Goal: Contribute content: Add original content to the website for others to see

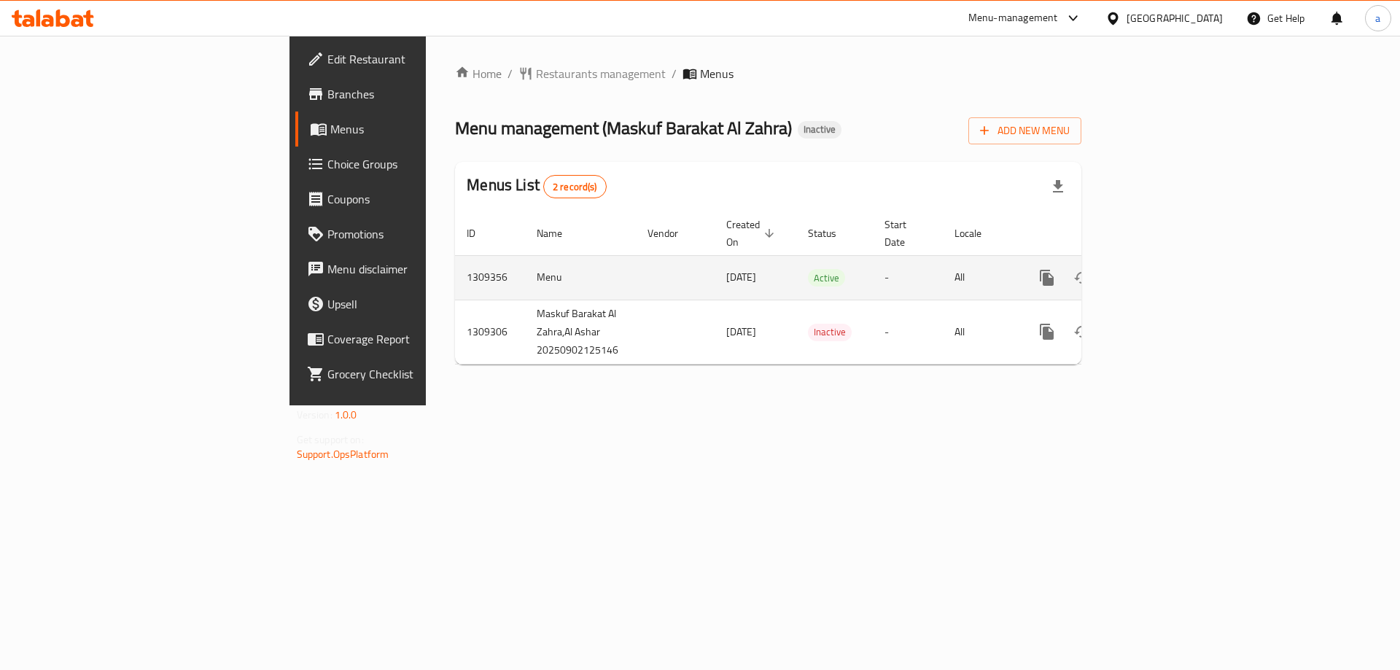
click at [1161, 269] on icon "enhanced table" at bounding box center [1153, 278] width 18 height 18
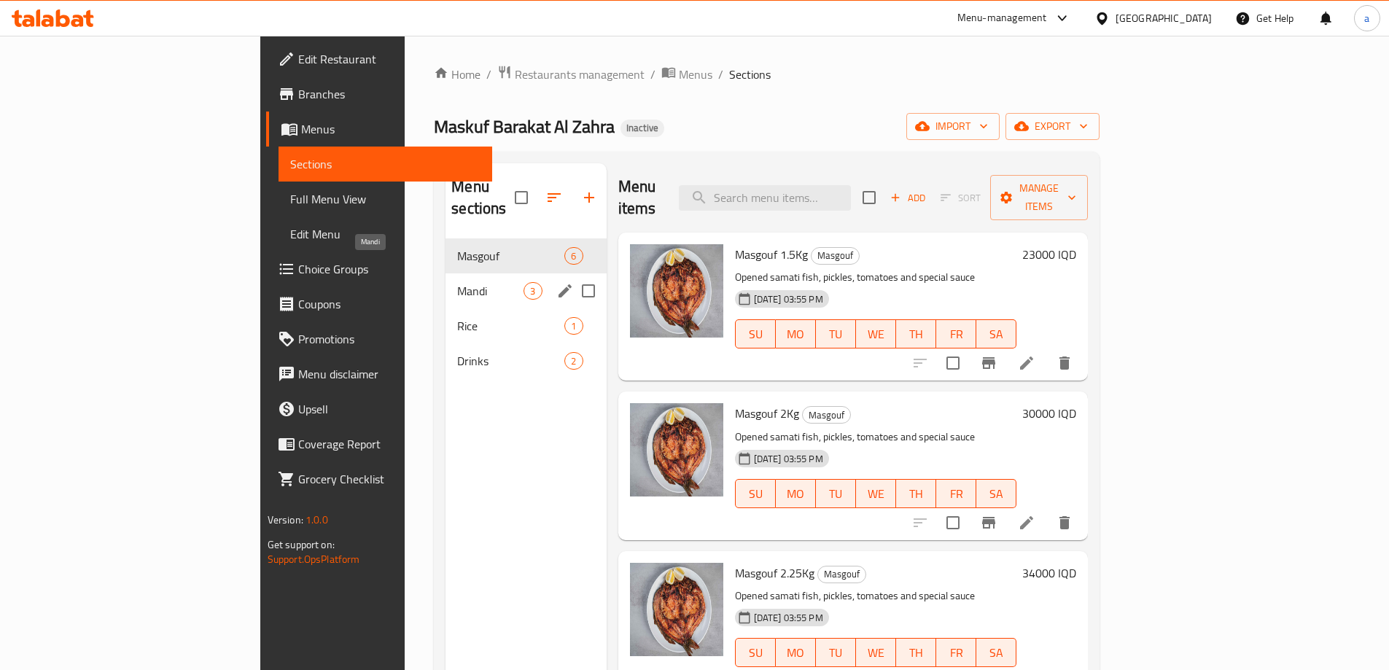
click at [457, 282] on span "Mandi" at bounding box center [490, 291] width 66 height 18
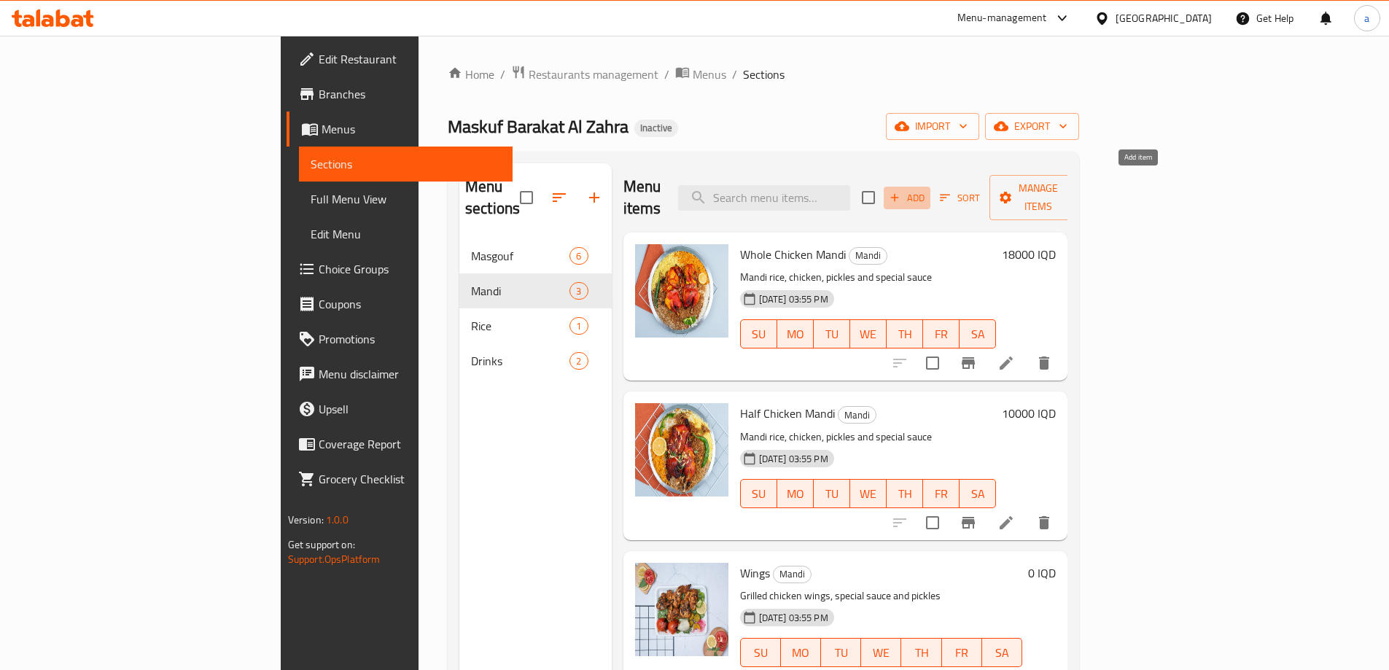
click at [927, 190] on span "Add" at bounding box center [907, 198] width 39 height 17
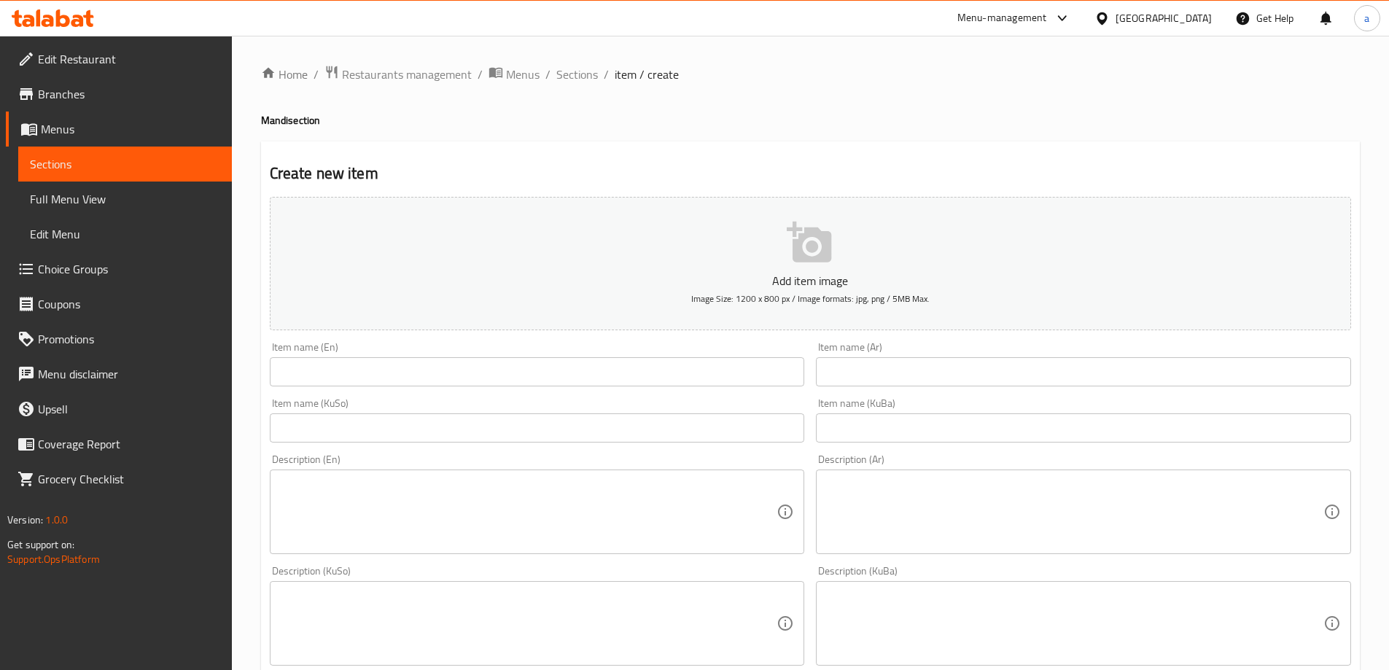
click at [475, 376] on input "text" at bounding box center [537, 371] width 535 height 29
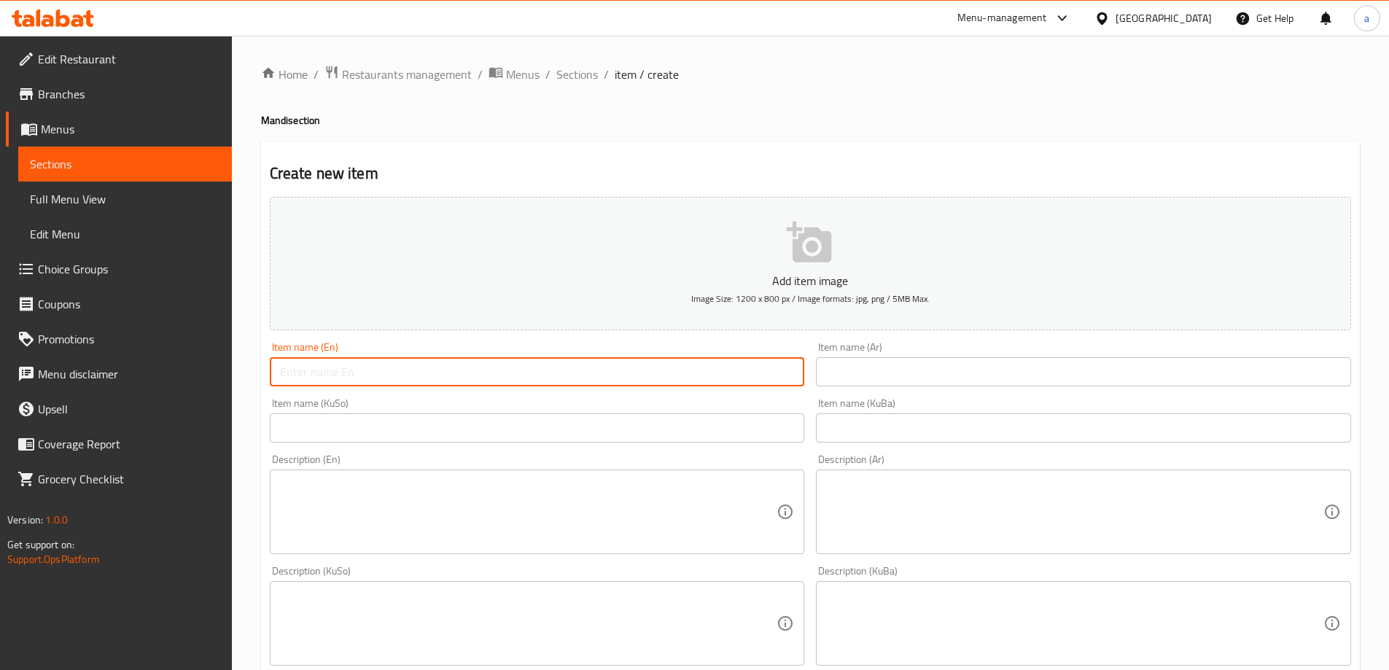
paste input "Chicken on charcoal"
type input "Chicken On Charcoal"
click at [993, 367] on input "text" at bounding box center [1083, 371] width 535 height 29
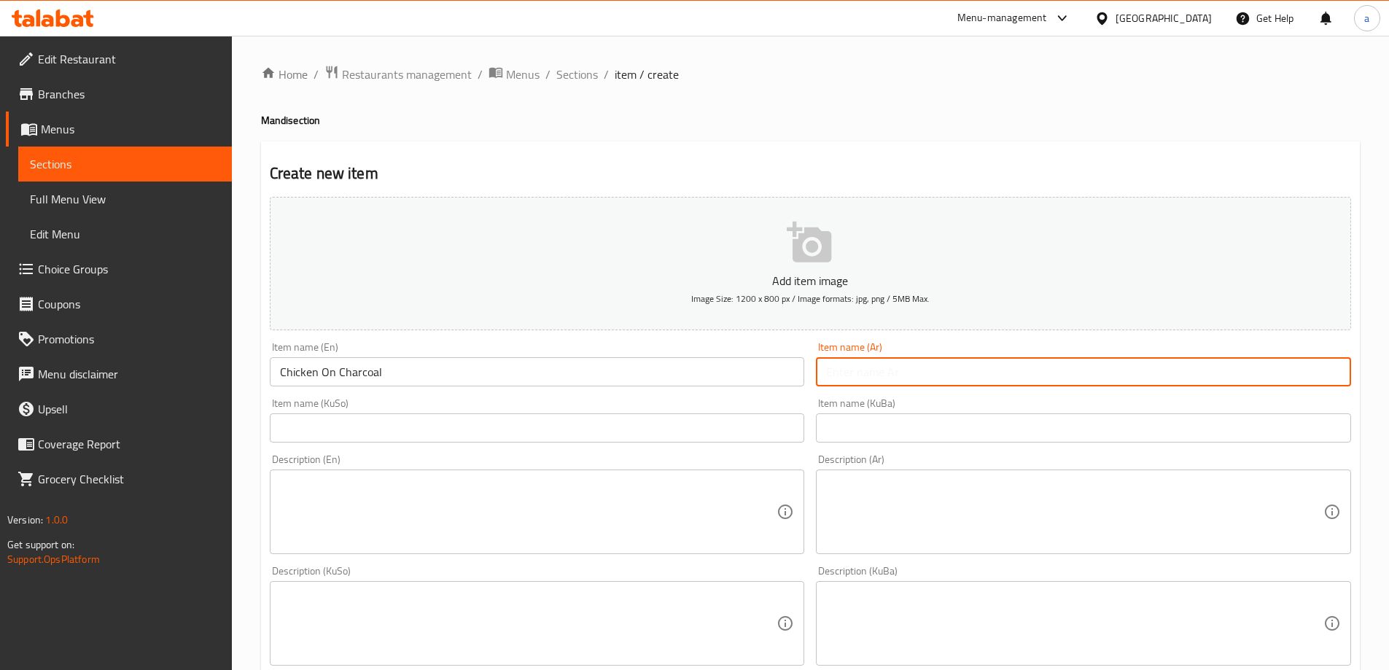
paste input "دجاجة على الفحم"
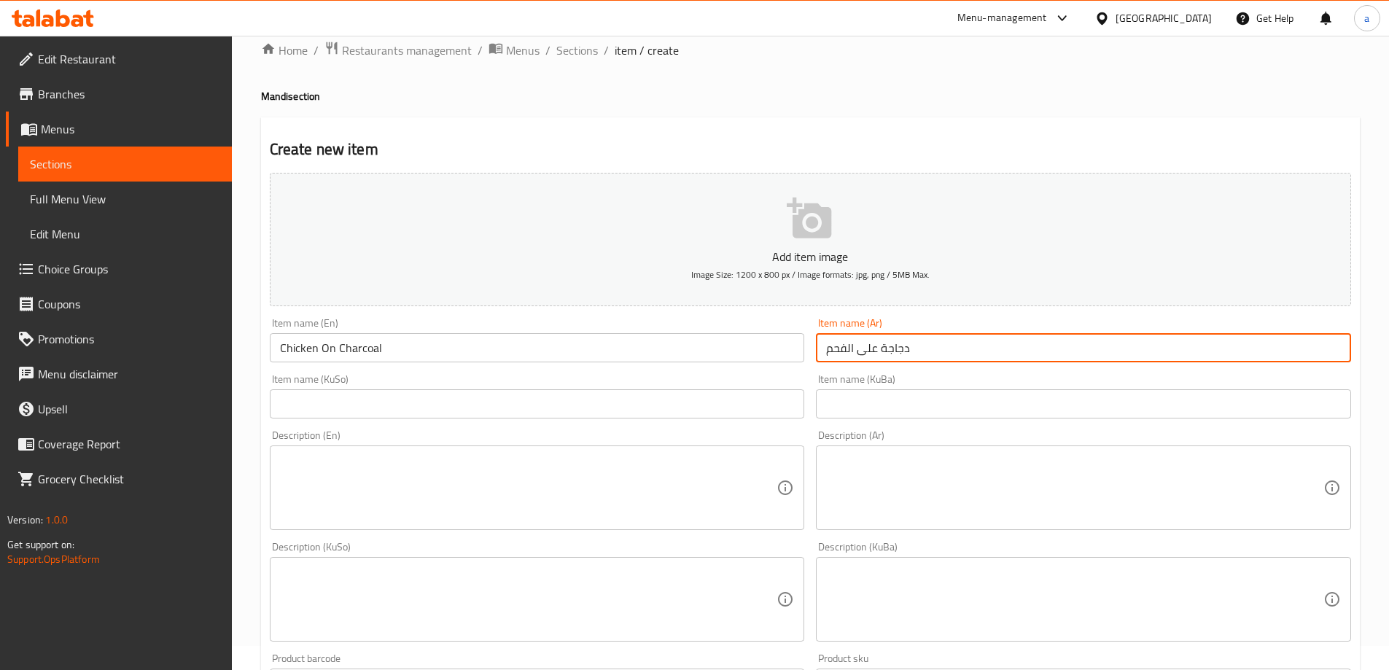
scroll to position [97, 0]
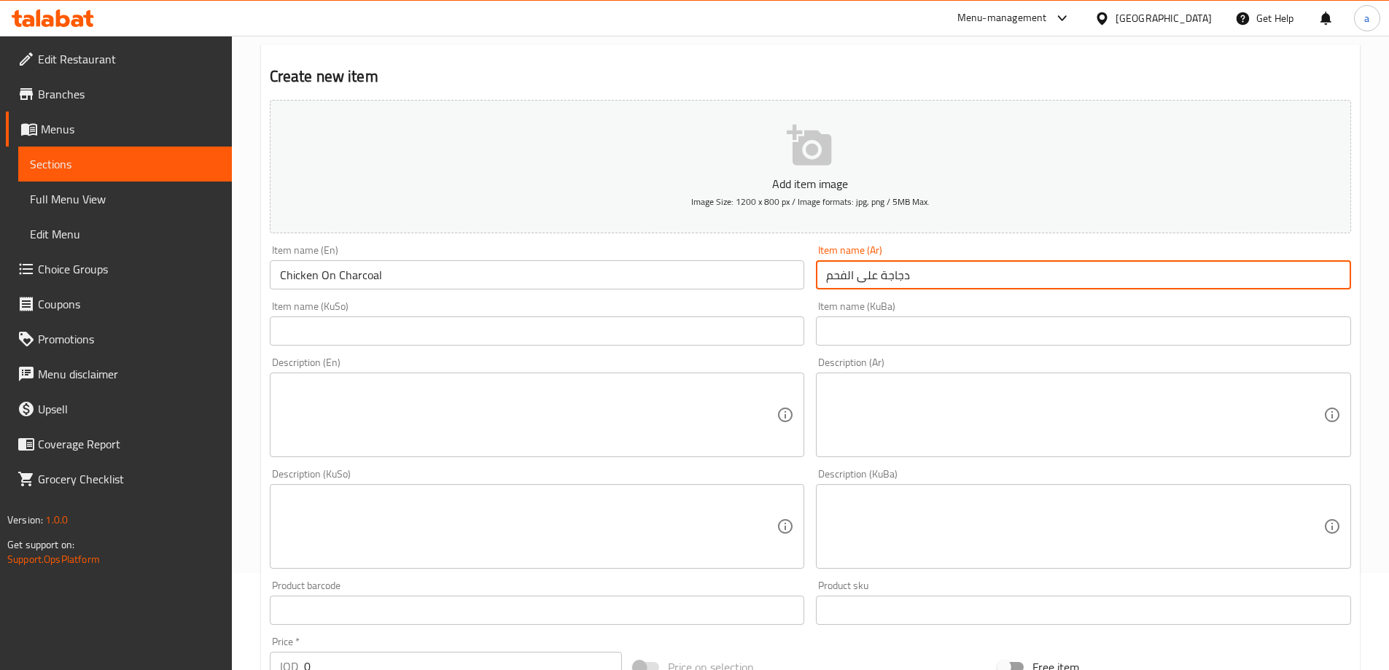
type input "دجاجة على الفحم"
click at [806, 338] on div "Item name (KuSo) Item name (KuSo)" at bounding box center [537, 323] width 547 height 56
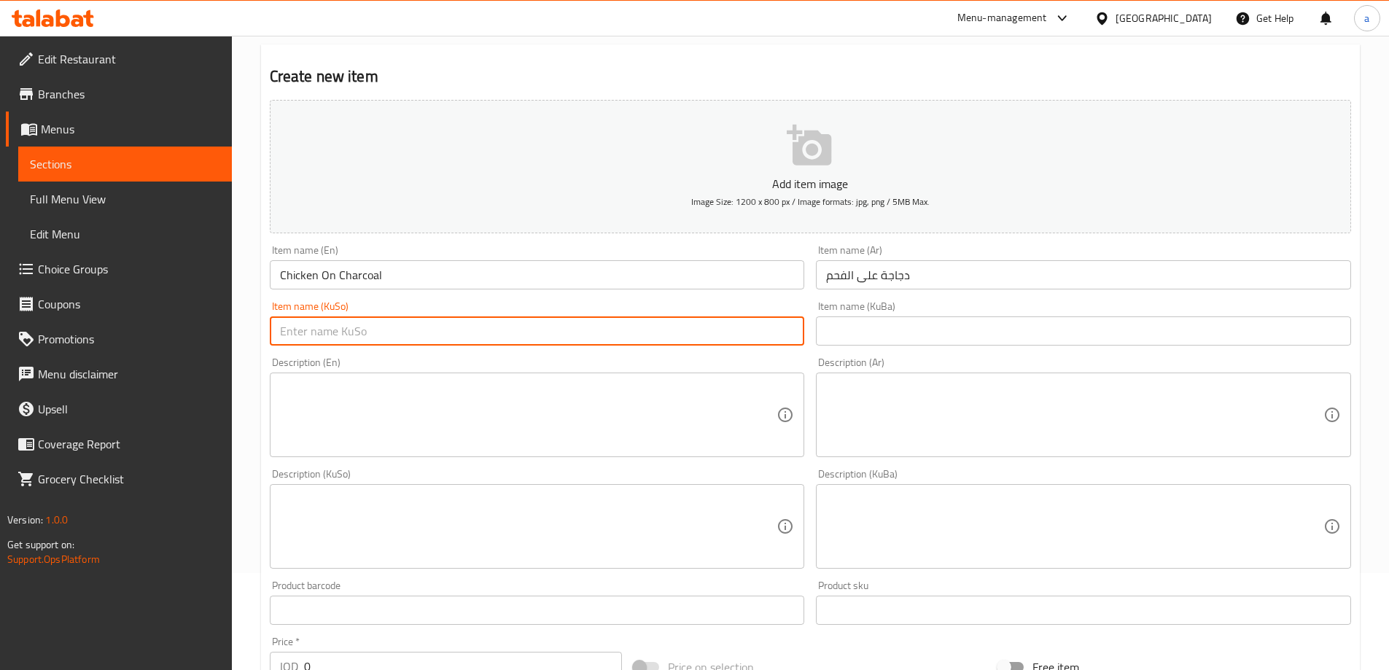
click at [789, 329] on input "text" at bounding box center [537, 331] width 535 height 29
type input "مریشک لەسەر خەڵوز"
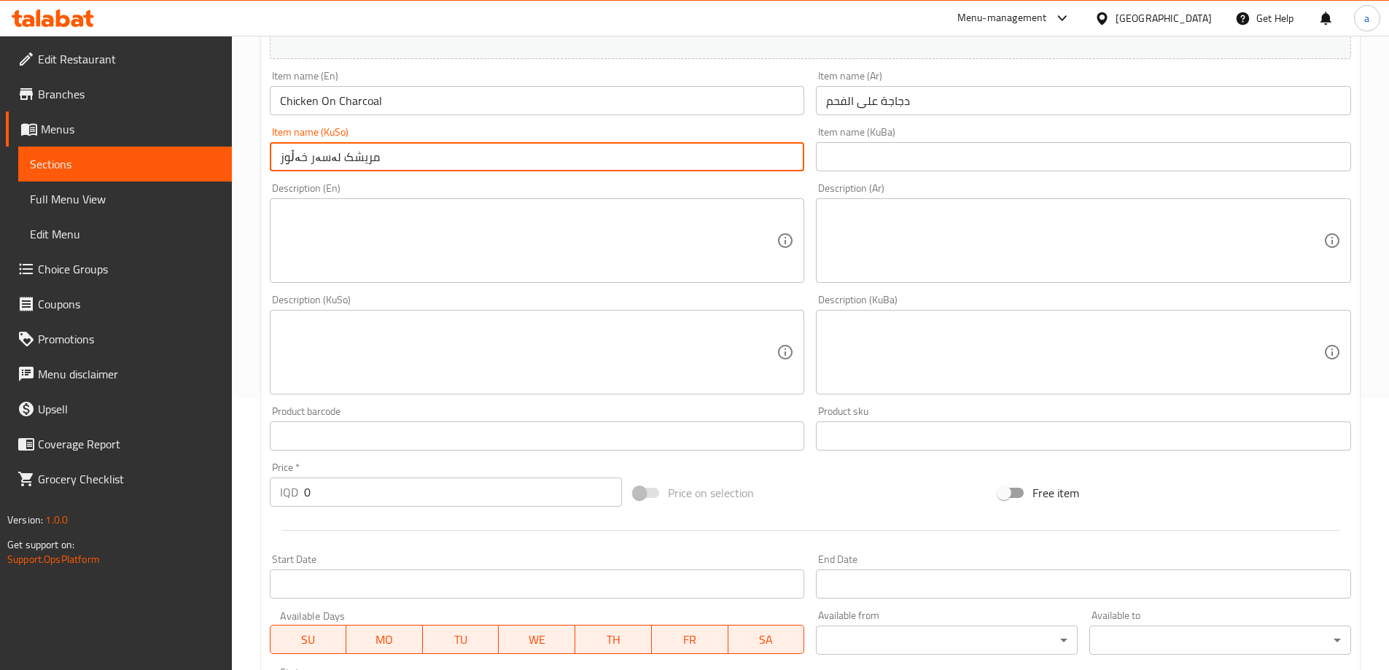
scroll to position [292, 0]
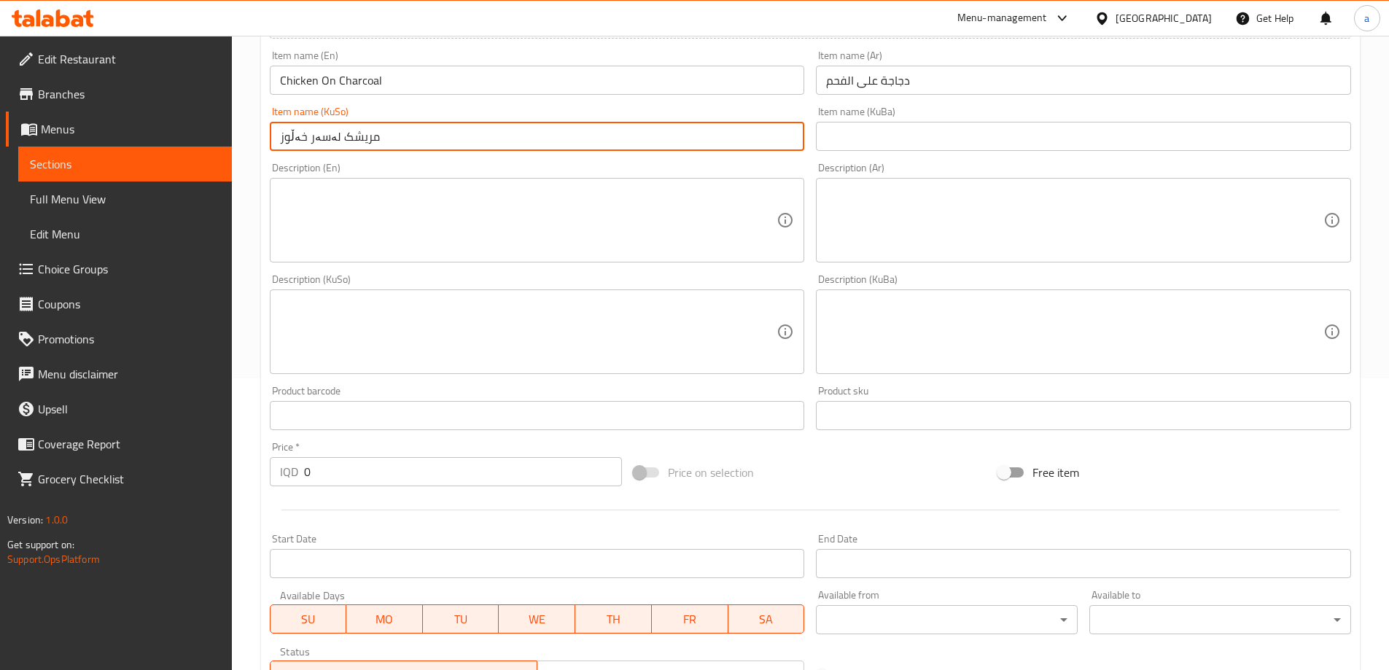
drag, startPoint x: 910, startPoint y: 138, endPoint x: 911, endPoint y: 150, distance: 11.7
click at [910, 138] on input "text" at bounding box center [1083, 136] width 535 height 29
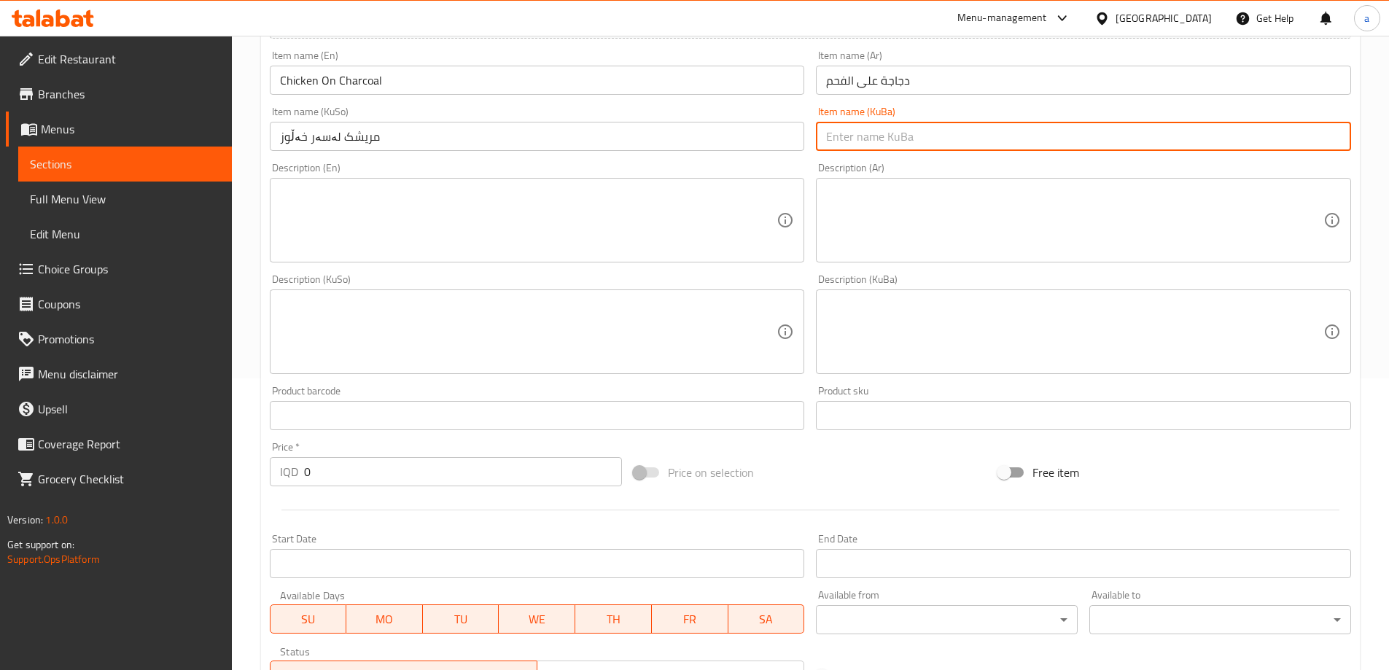
click at [876, 227] on textarea at bounding box center [1074, 220] width 497 height 69
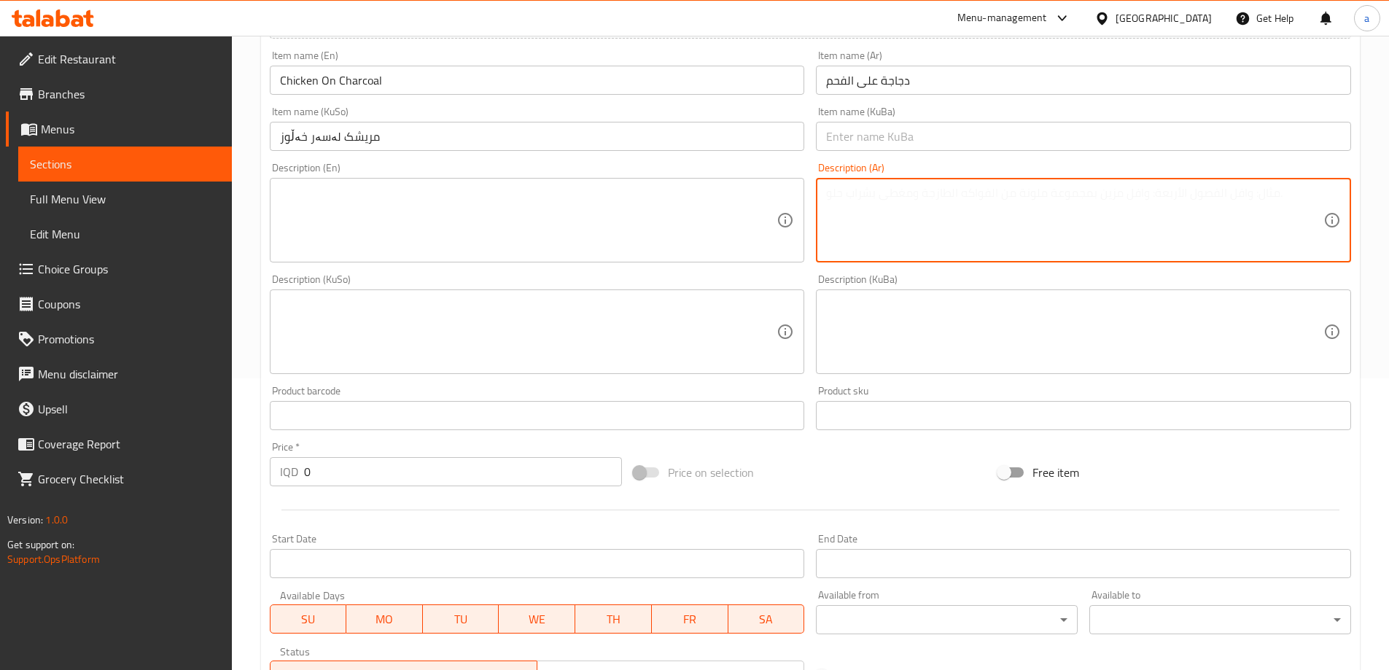
paste textarea "دجاج على الفحم، مقبلات مشكلة، خبز ورز"
type textarea "دجاج على الفحم، مقبلات مشكلة، خبز ورز"
click at [664, 235] on textarea at bounding box center [528, 220] width 497 height 69
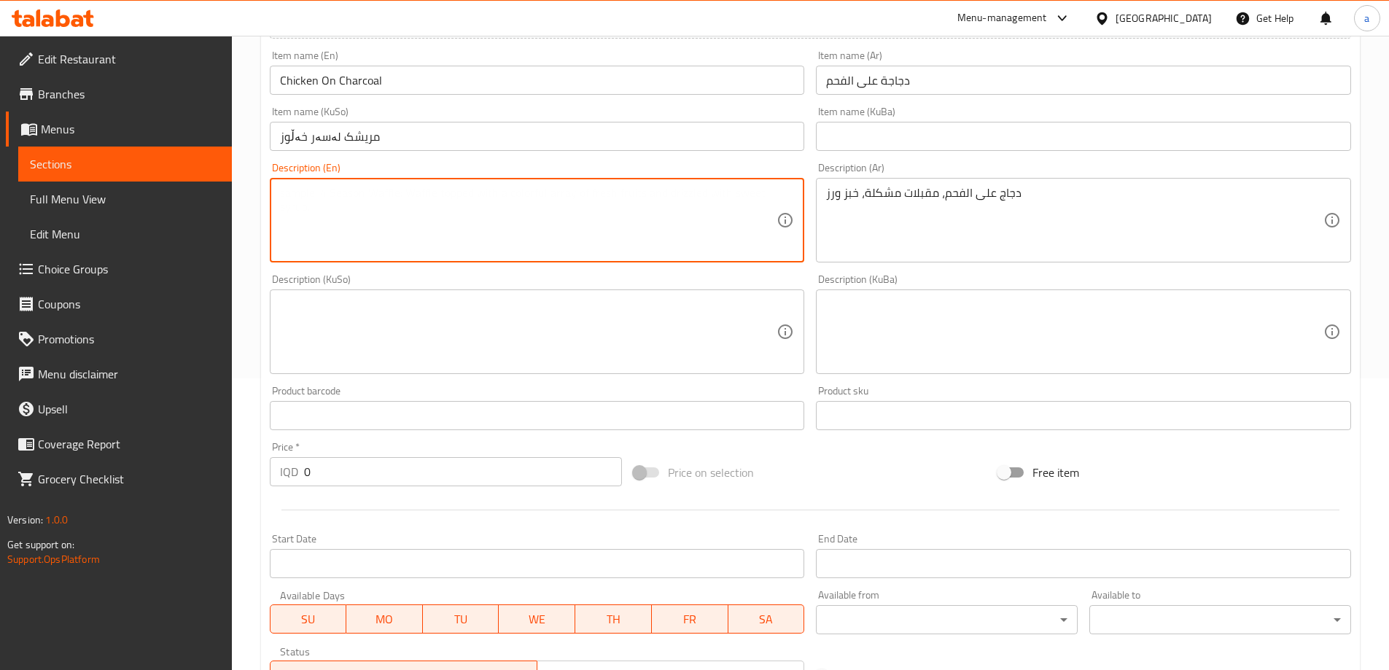
paste textarea "Charcoal chicken, mixed appetizers, bread and rice"
type textarea "Charcoal chicken, mixed appetizers, bread and rice"
click at [728, 343] on textarea at bounding box center [528, 332] width 497 height 69
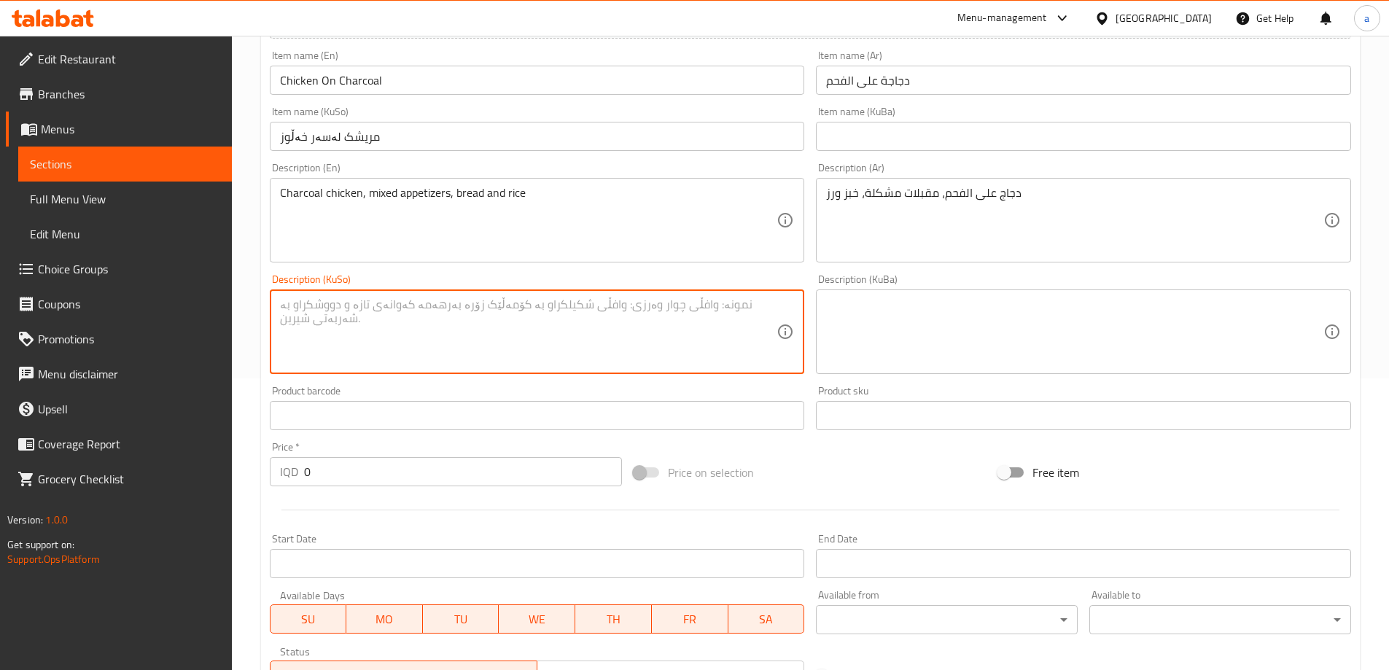
click at [362, 140] on input "مریشک لەسەر خەڵوز" at bounding box center [537, 136] width 535 height 29
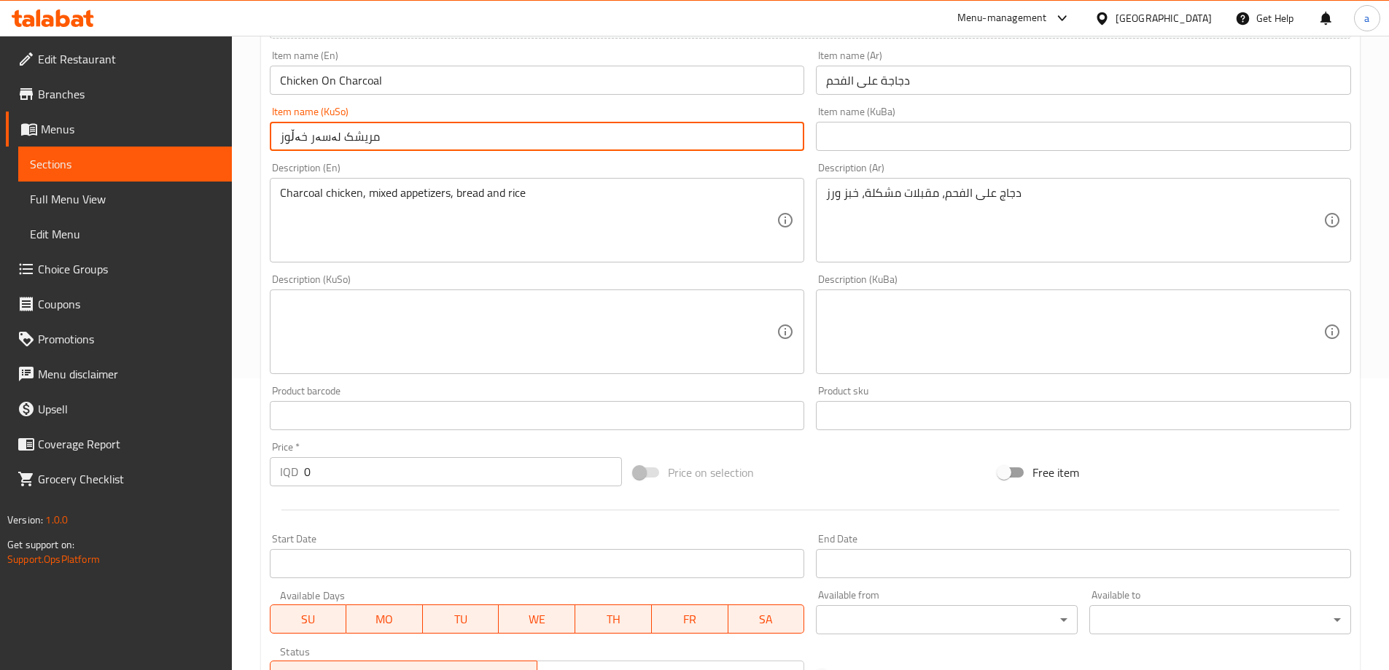
click at [680, 322] on textarea at bounding box center [528, 332] width 497 height 69
paste textarea "مریشک لەسەر خەڵوز"
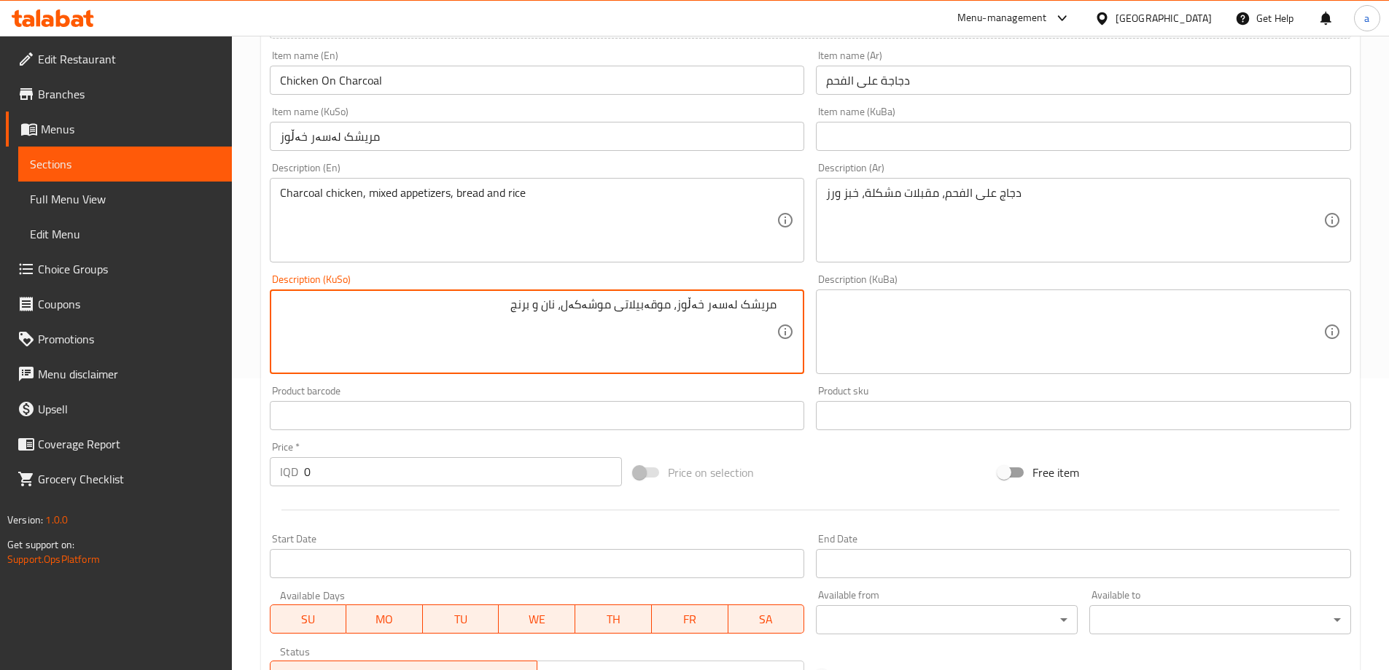
type textarea "مریشک لەسەر خەڵوز، موقەبیلاتی موشەکەل، نان و برنج"
click at [454, 206] on textarea "Charcoal chicken, mixed appetizers, bread and rice" at bounding box center [528, 220] width 497 height 69
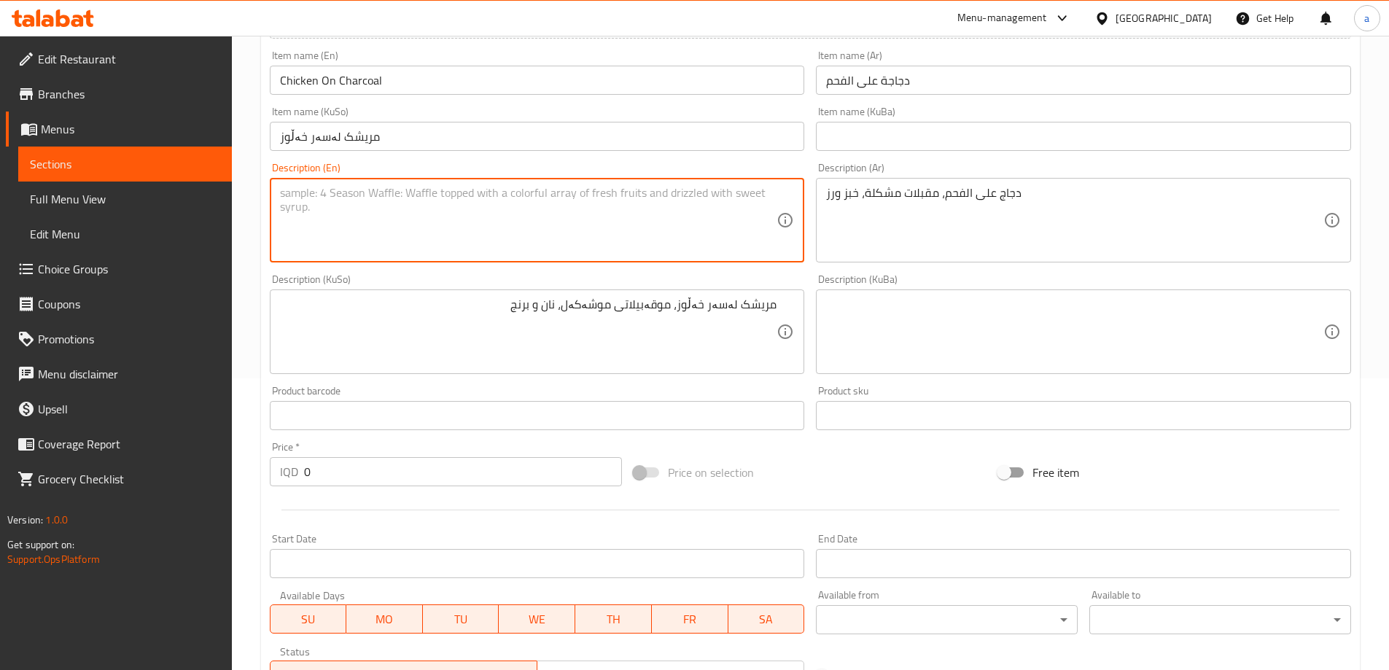
type textarea "Charcoal chicken, mixed appetizers, bread and rice"
click at [885, 212] on textarea "دجاج على الفحم، مقبلات مشكلة، خبز ورز" at bounding box center [1074, 220] width 497 height 69
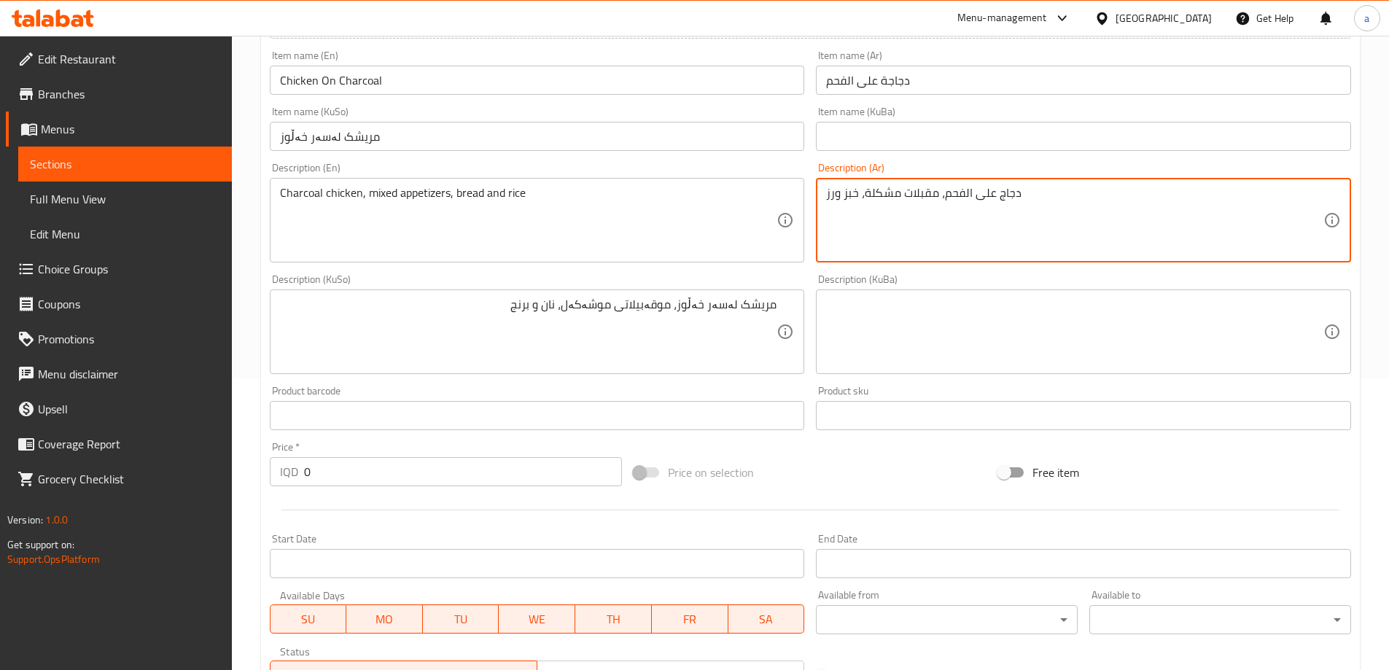
click at [909, 212] on textarea "دجاج على الفحم، مقبلات مشكلة، خبز ورز" at bounding box center [1074, 220] width 497 height 69
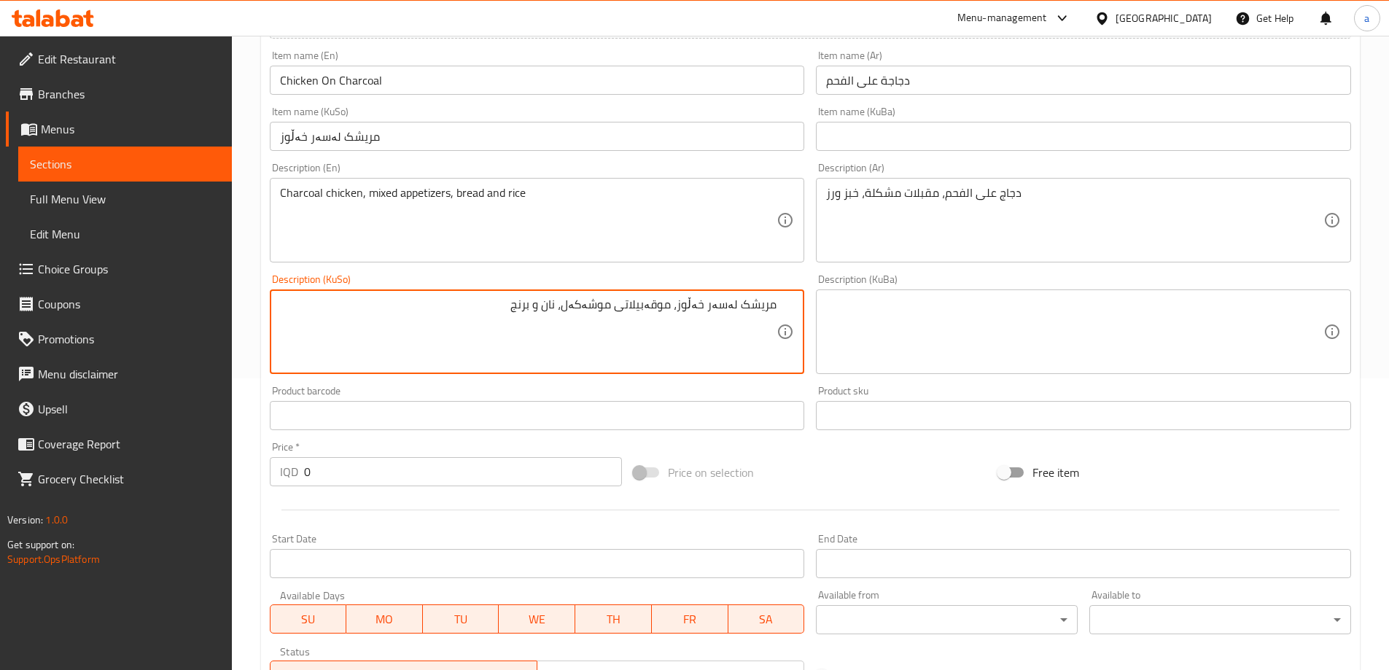
click at [365, 92] on input "Chicken On Charcoal" at bounding box center [537, 80] width 535 height 29
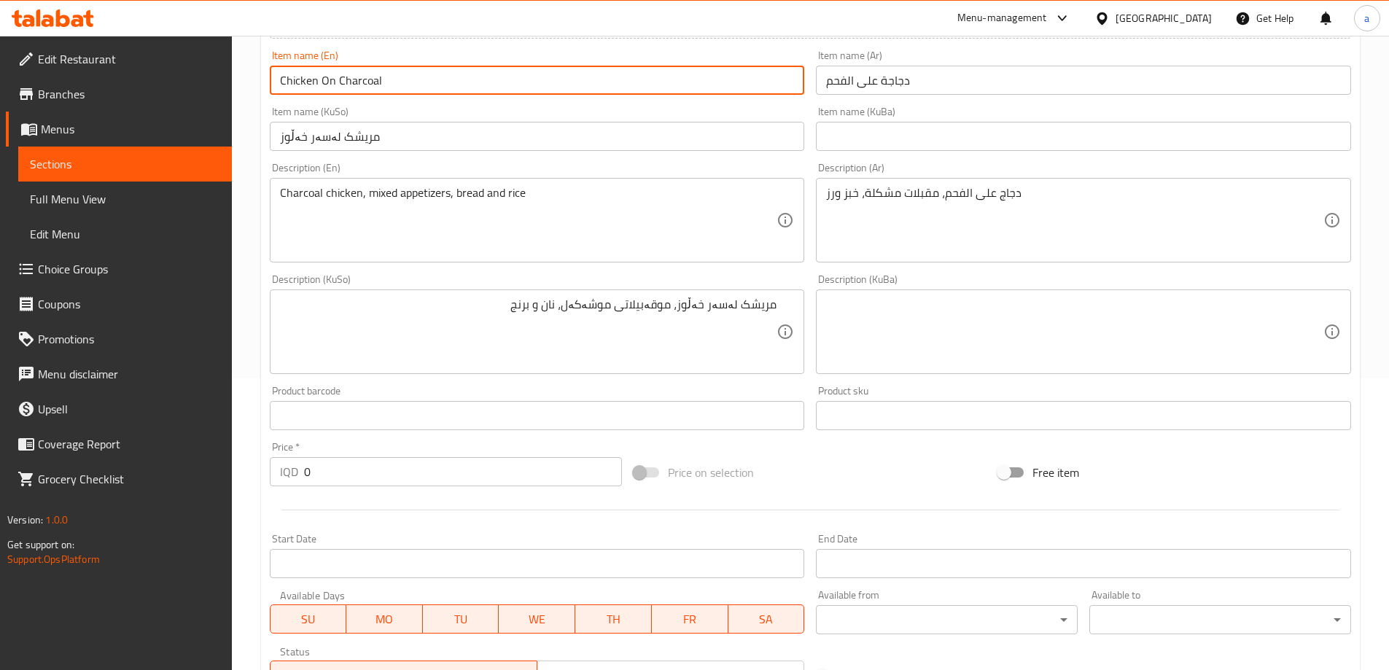
click at [863, 84] on input "دجاجة على الفحم" at bounding box center [1083, 80] width 535 height 29
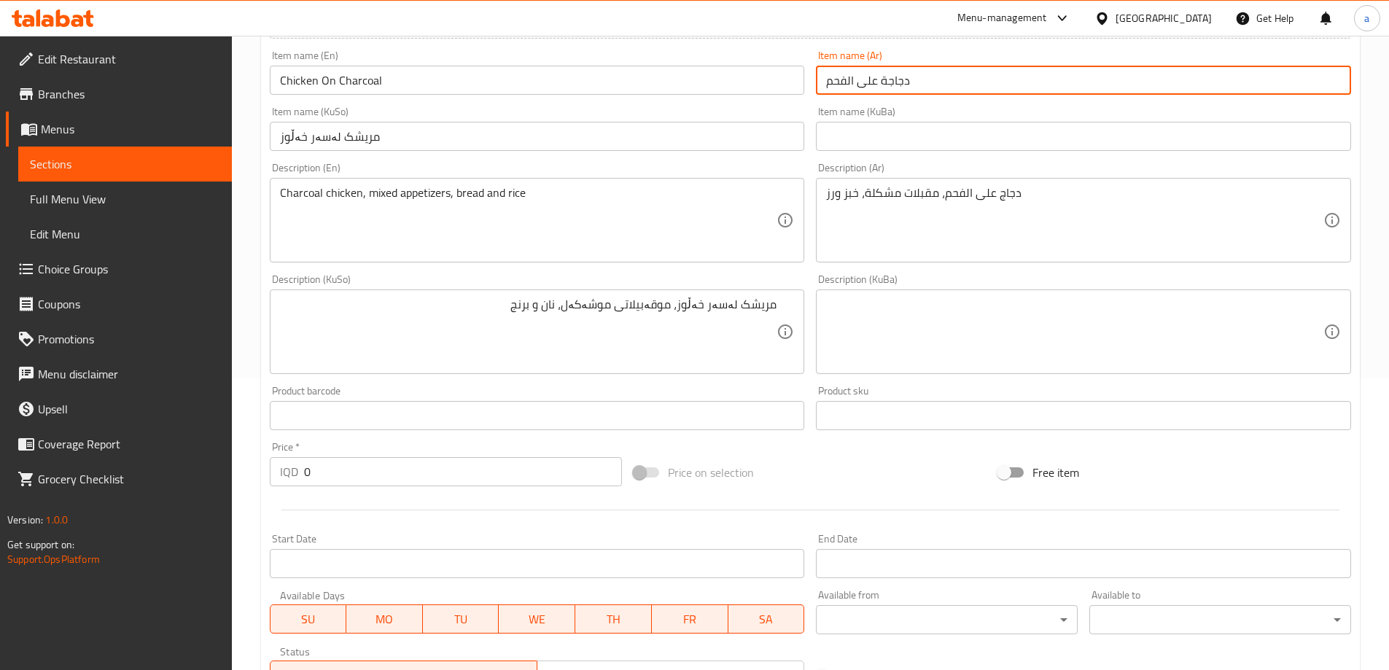
click at [341, 137] on input "مریشک لەسەر خەڵوز" at bounding box center [537, 136] width 535 height 29
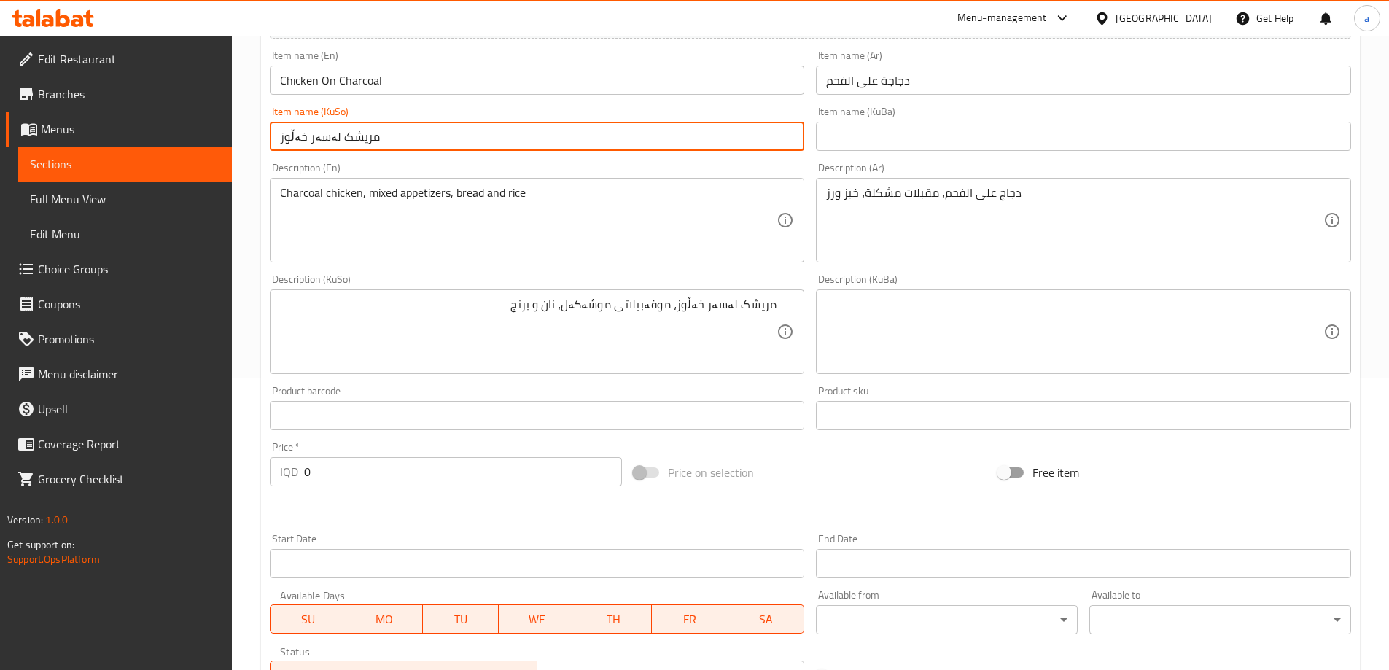
drag, startPoint x: 314, startPoint y: 482, endPoint x: 304, endPoint y: 474, distance: 13.0
click at [304, 479] on input "0" at bounding box center [463, 471] width 319 height 29
paste input "1800"
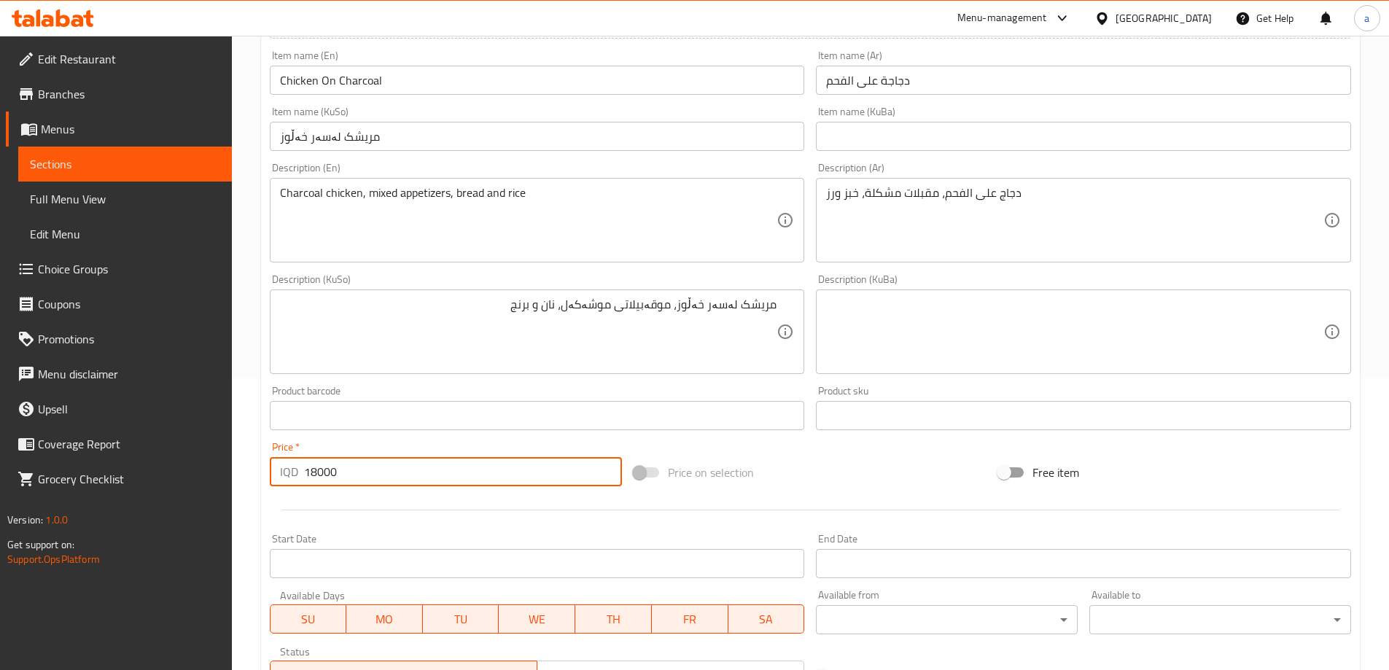
type input "18000"
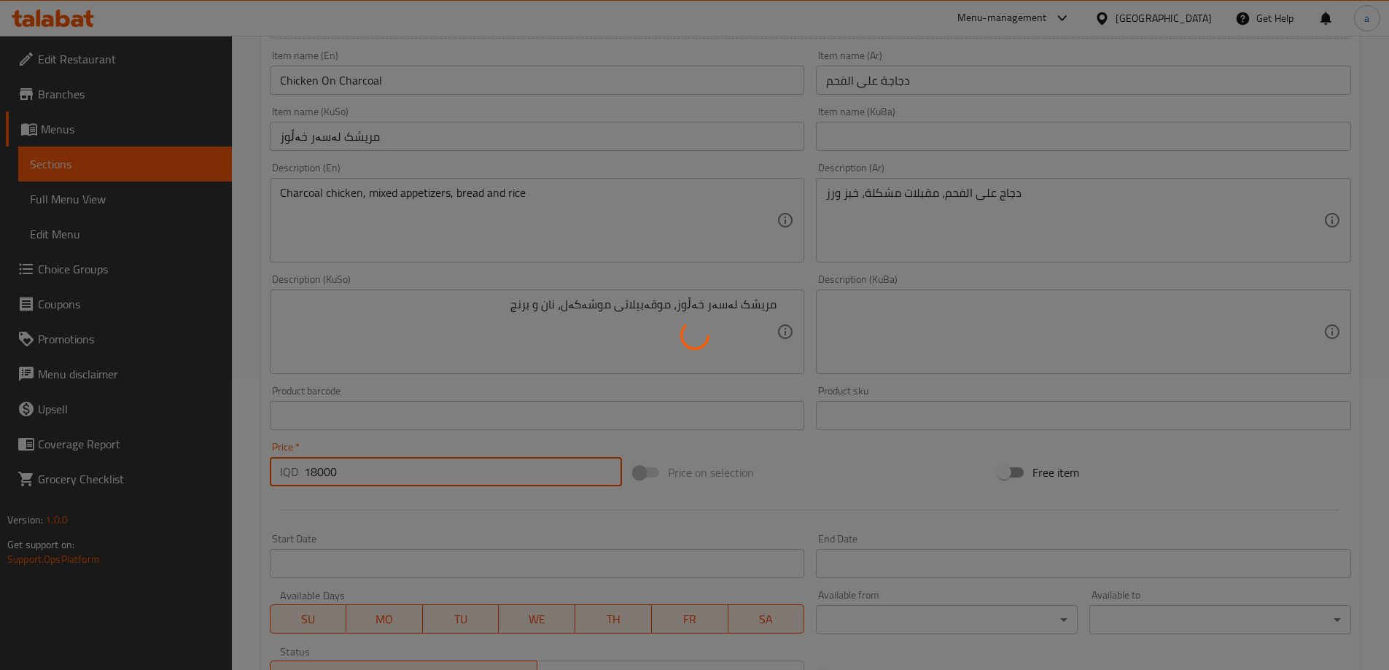
type input "0"
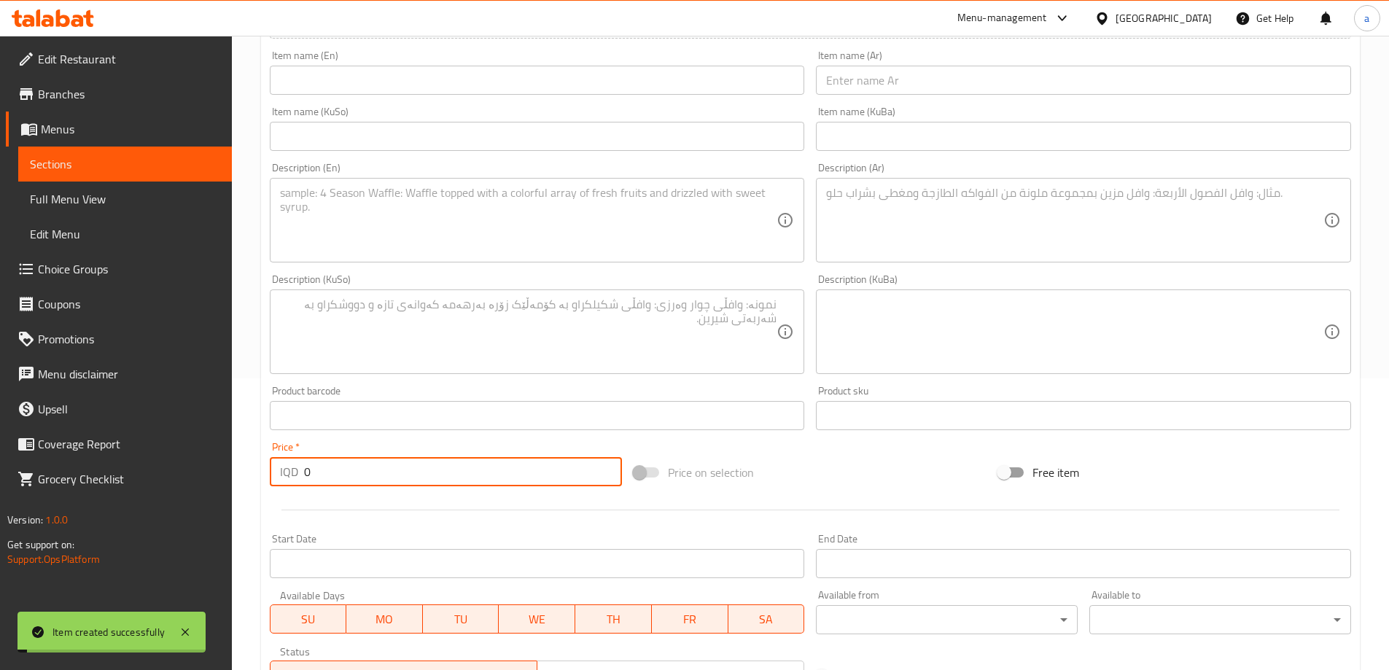
click at [496, 82] on input "text" at bounding box center [537, 80] width 535 height 29
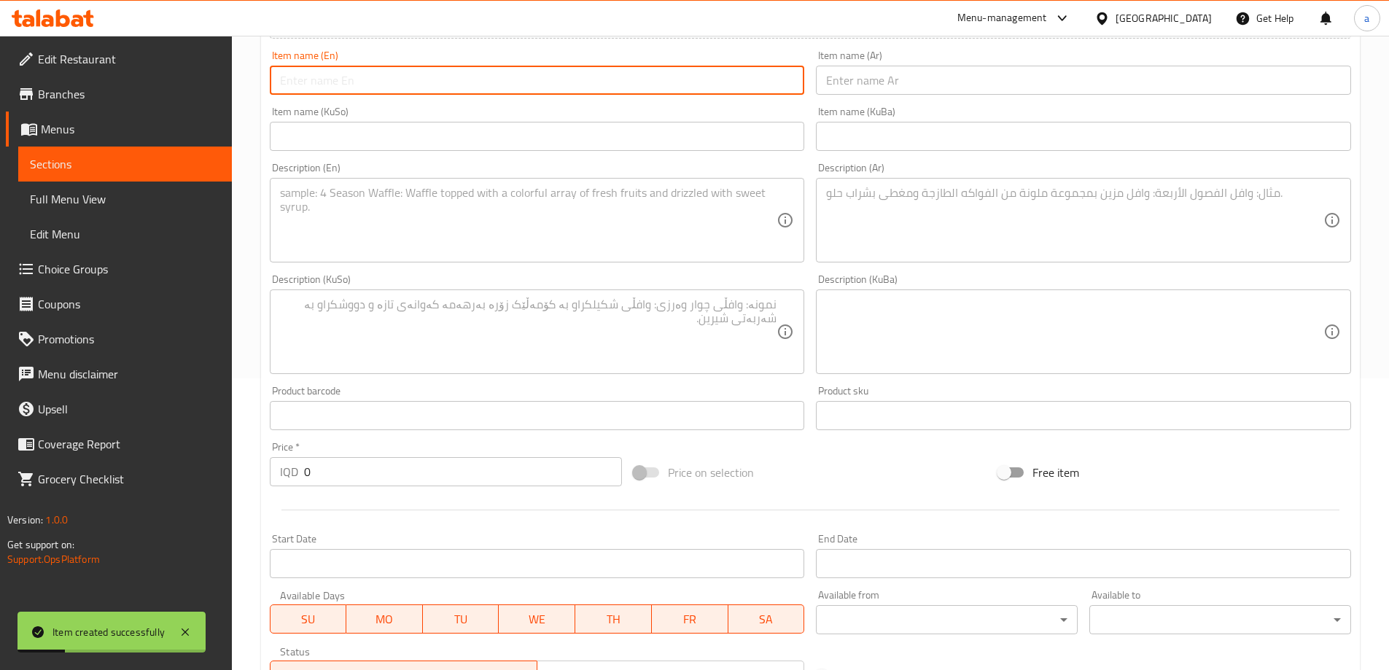
type input "J"
paste input "Chicken On Charcoal"
type input "Half Chicken On Charcoal"
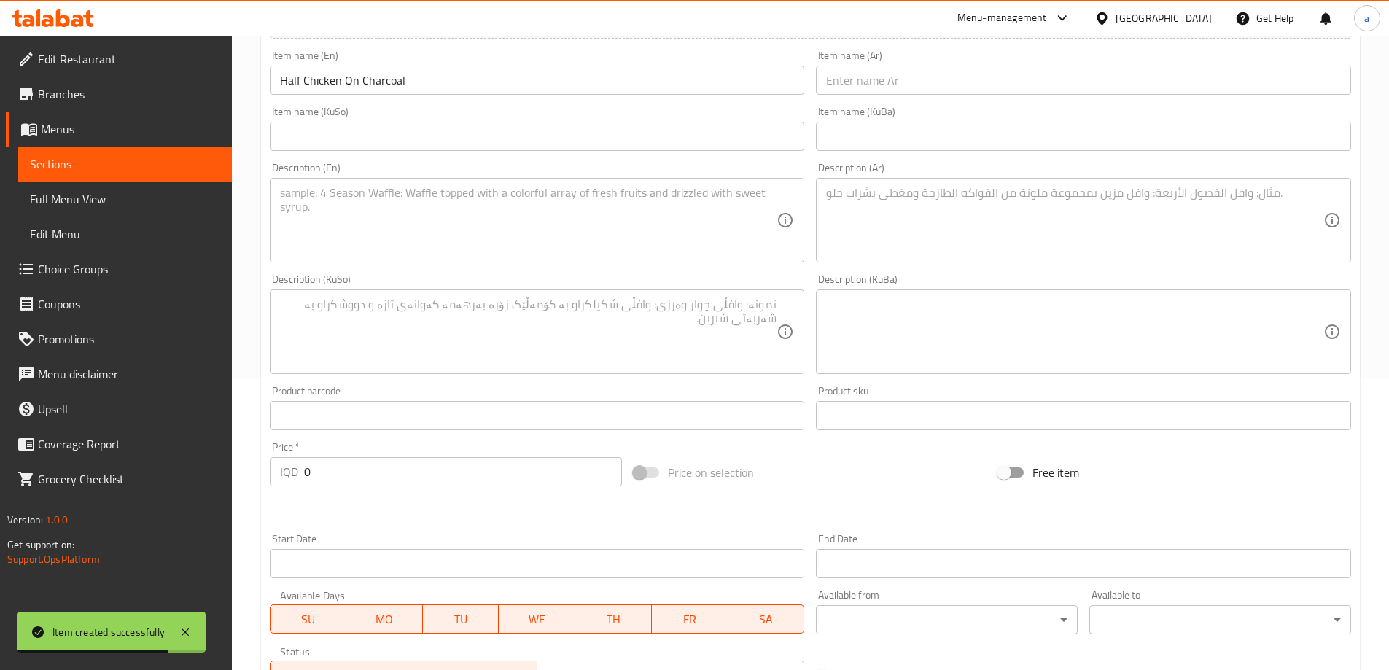
click at [1013, 96] on div "Item name (Ar) Item name (Ar)" at bounding box center [1083, 72] width 547 height 56
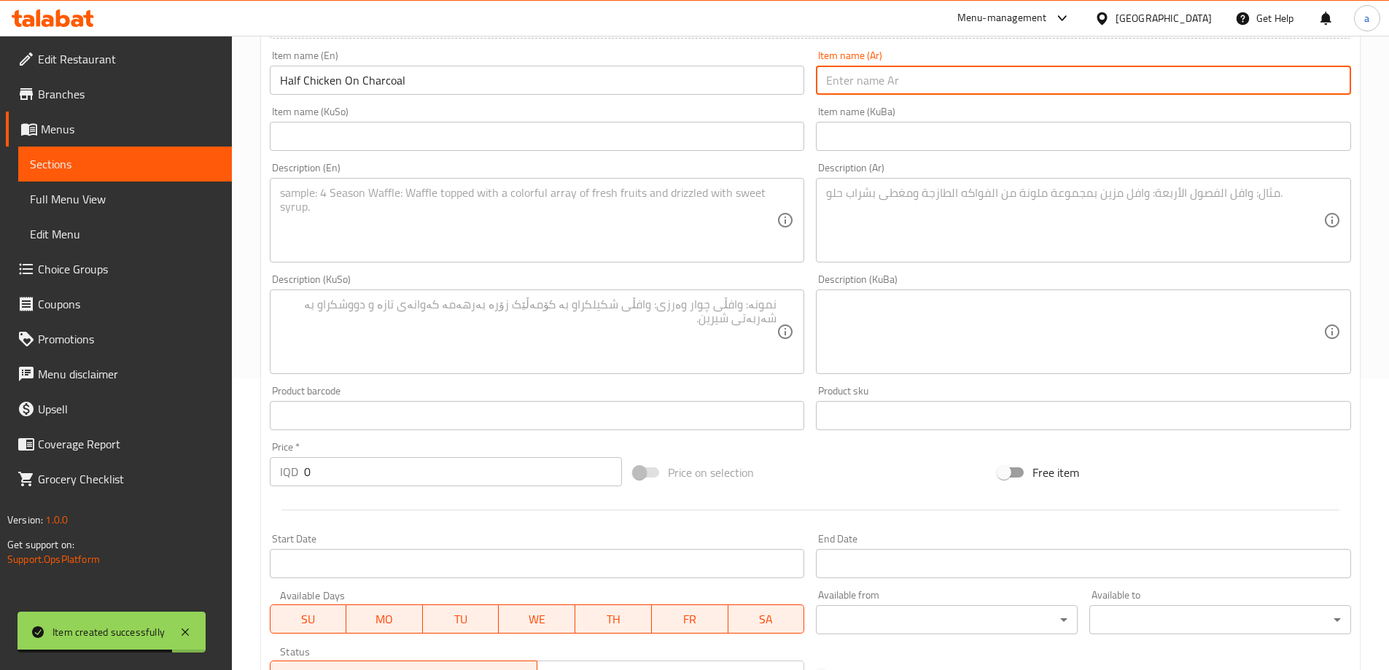
click at [1022, 82] on input "text" at bounding box center [1083, 80] width 535 height 29
paste input "دجاجة على الفحم"
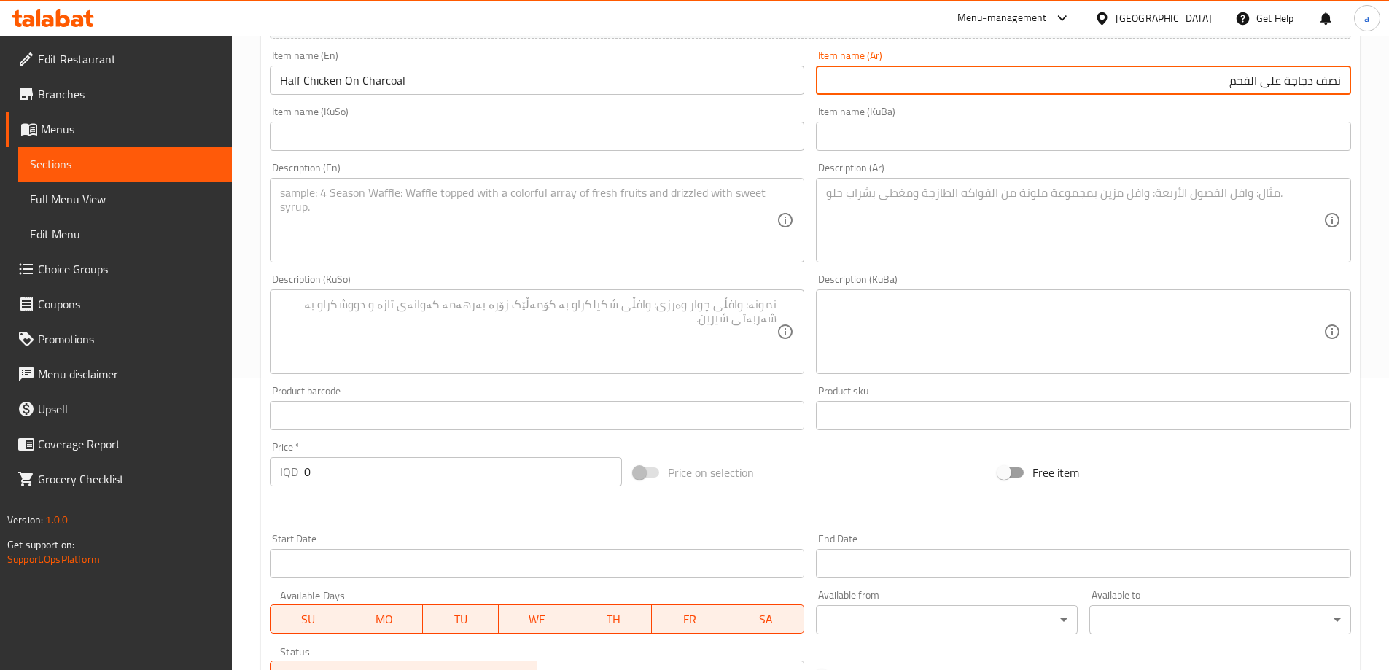
type input "نصف دجاجة على الفحم"
click at [777, 139] on input "text" at bounding box center [537, 136] width 535 height 29
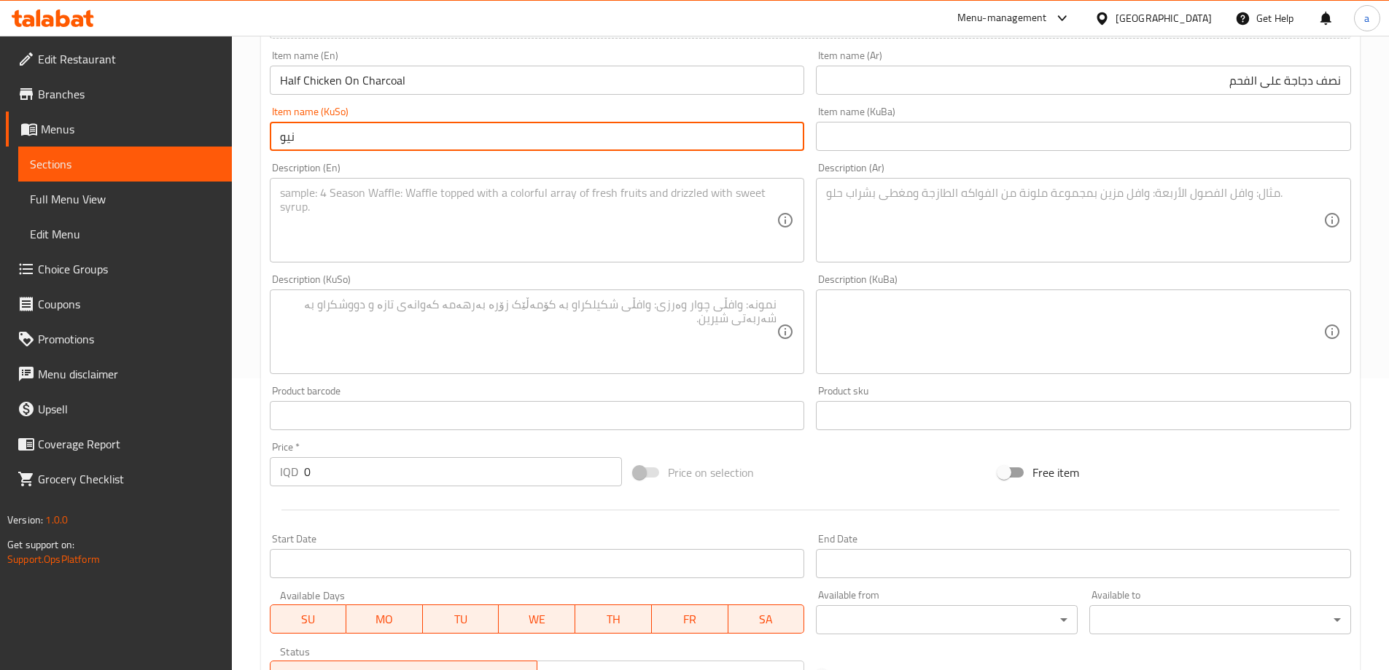
paste input "مریشک لەسەر خەڵوز"
type input "نیو مریشک لەسەر خەڵوز"
click at [743, 232] on textarea at bounding box center [528, 220] width 497 height 69
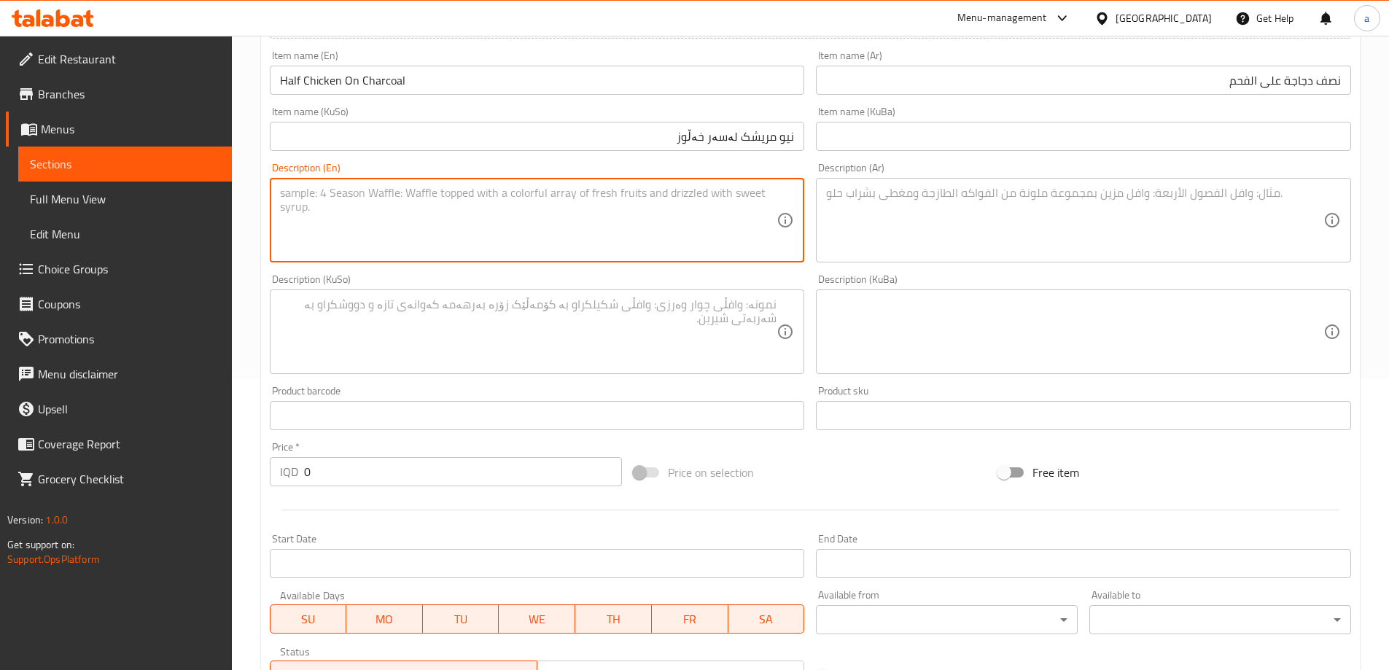
paste textarea "Charcoal chicken, mixed appetizers, bread and rice"
type textarea "Charcoal chicken, mixed appetizers, bread and rice"
click at [904, 226] on textarea at bounding box center [1074, 220] width 497 height 69
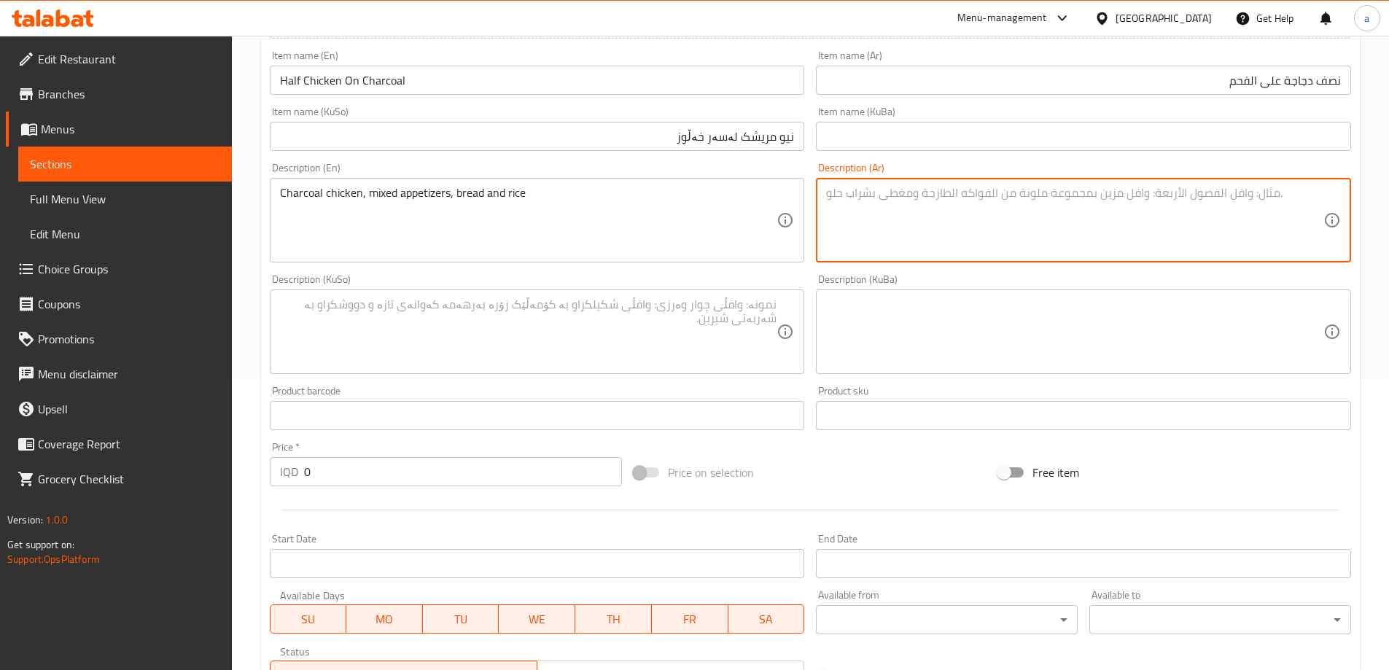
paste textarea "دجاج على الفحم، مقبلات مشكلة، خبز ورز"
type textarea "دجاج على الفحم، مقبلات مشكلة، خبز ورز"
click at [699, 343] on textarea at bounding box center [528, 332] width 497 height 69
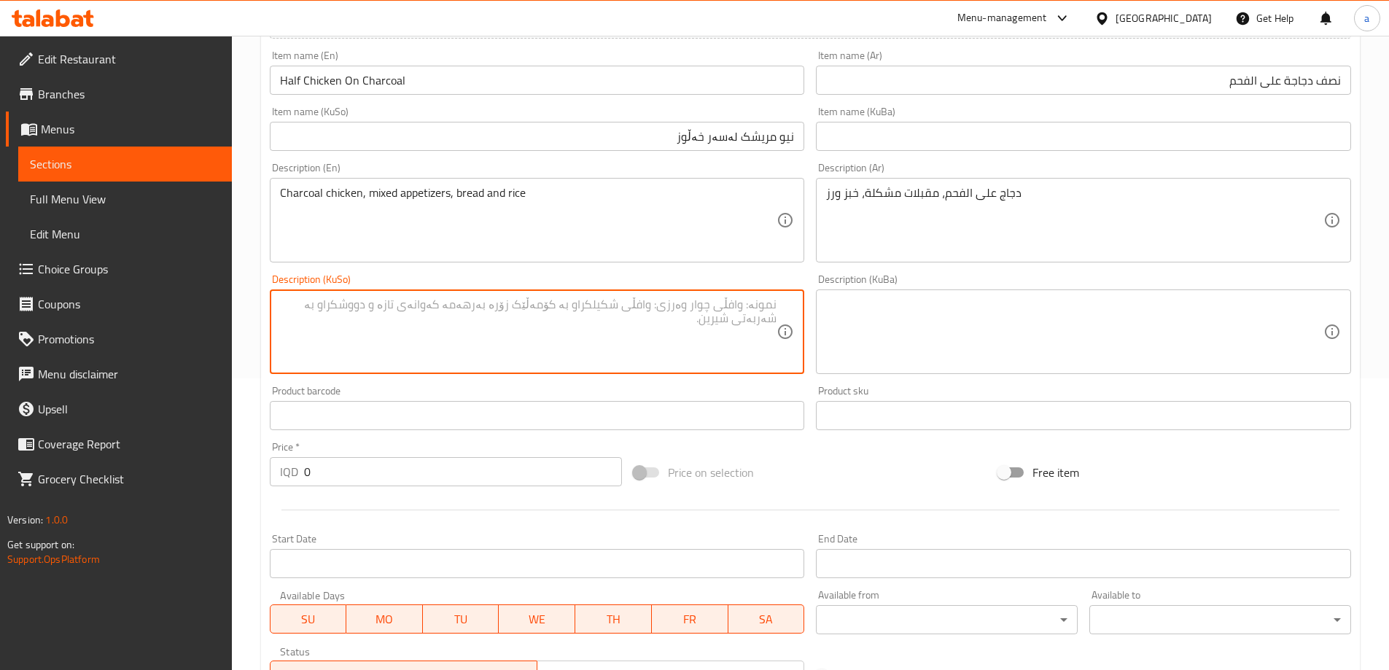
paste textarea "مریشک لەسەر خەڵوز، موقەبیلاتی موشەکەل، نان و برنج"
type textarea "مریشک لەسەر خەڵوز، موقەبیلاتی موشەکەل، نان و برنج"
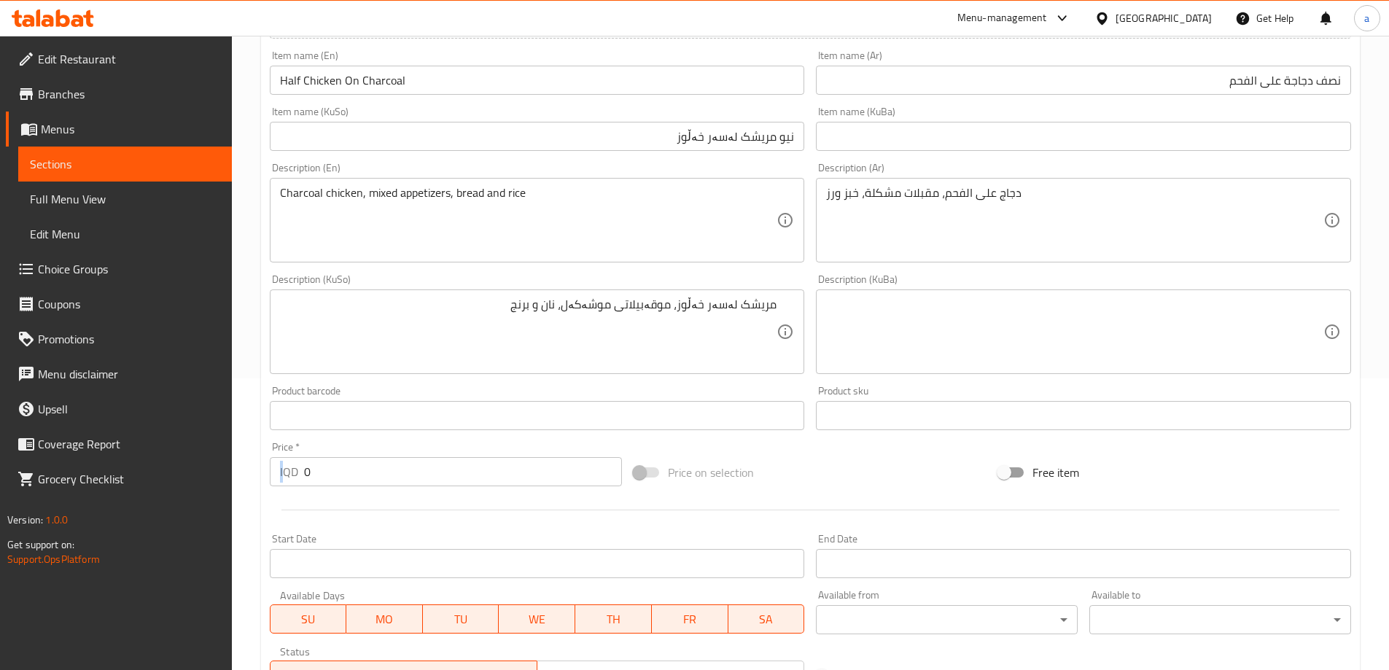
drag, startPoint x: 283, startPoint y: 478, endPoint x: 273, endPoint y: 478, distance: 9.5
click at [273, 478] on div "IQD 0 Price *" at bounding box center [446, 471] width 353 height 29
click at [301, 474] on div "IQD 0 Price *" at bounding box center [446, 471] width 353 height 29
drag, startPoint x: 338, startPoint y: 473, endPoint x: 288, endPoint y: 478, distance: 50.5
click at [288, 478] on div "IQD 0 Price *" at bounding box center [446, 471] width 353 height 29
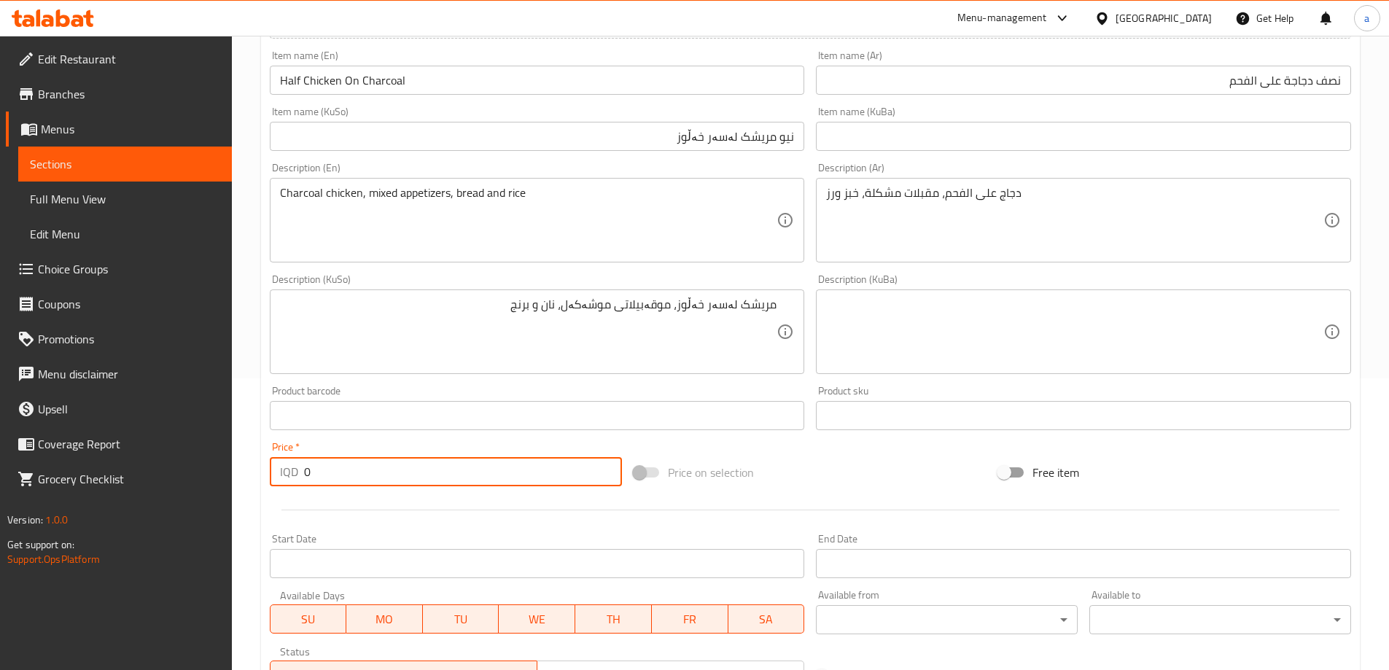
paste input "1000"
type input "10000"
click at [480, 90] on input "Half Chicken On Charcoal" at bounding box center [537, 80] width 535 height 29
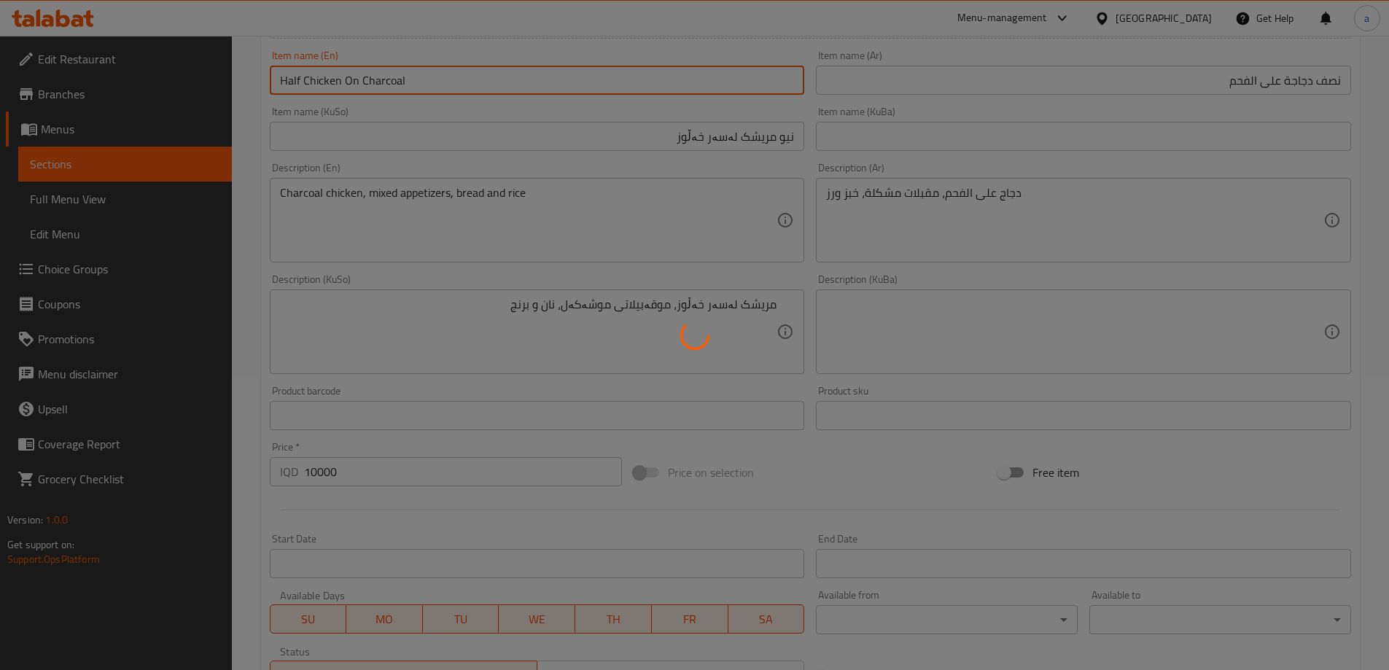
type input "0"
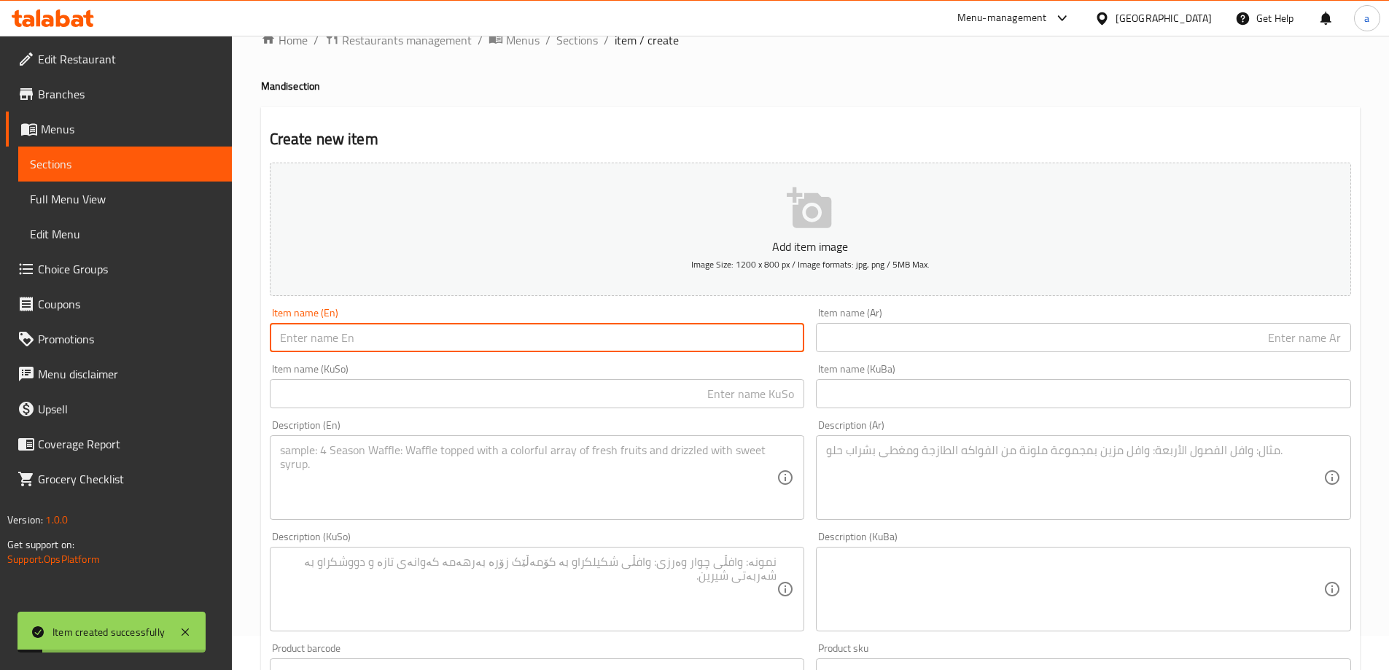
scroll to position [0, 0]
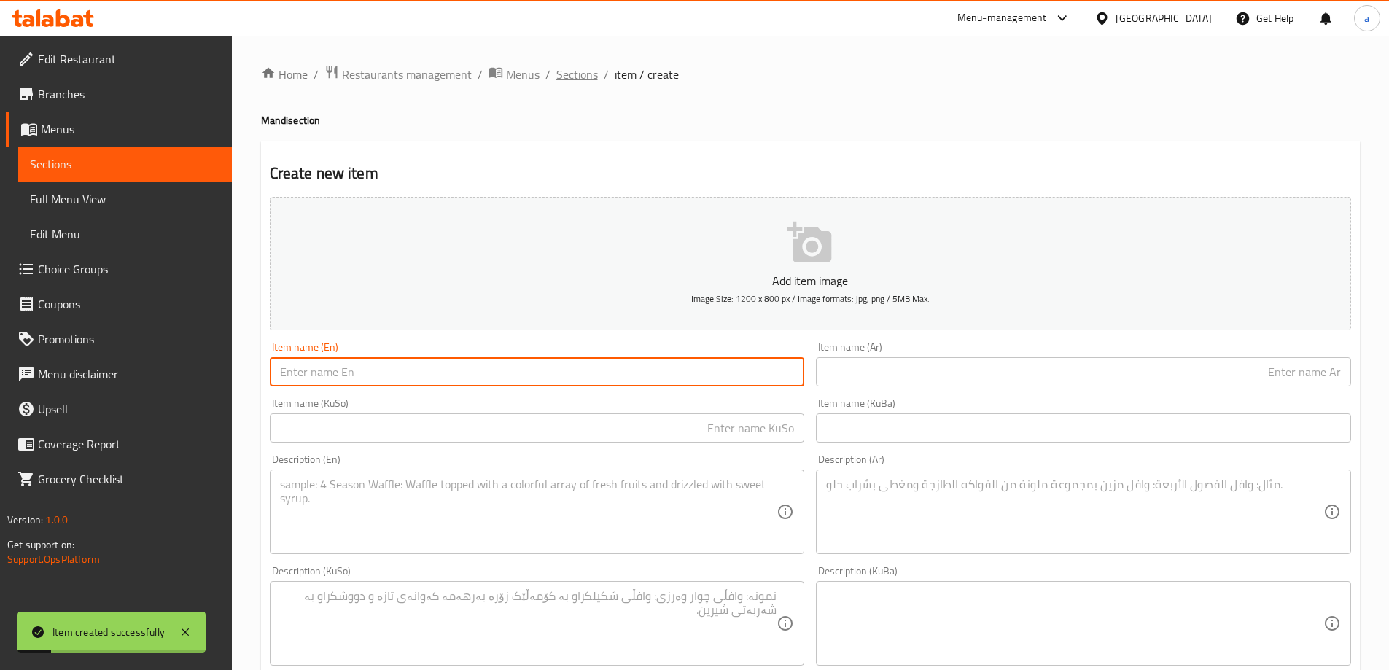
click at [581, 80] on span "Sections" at bounding box center [577, 75] width 42 height 18
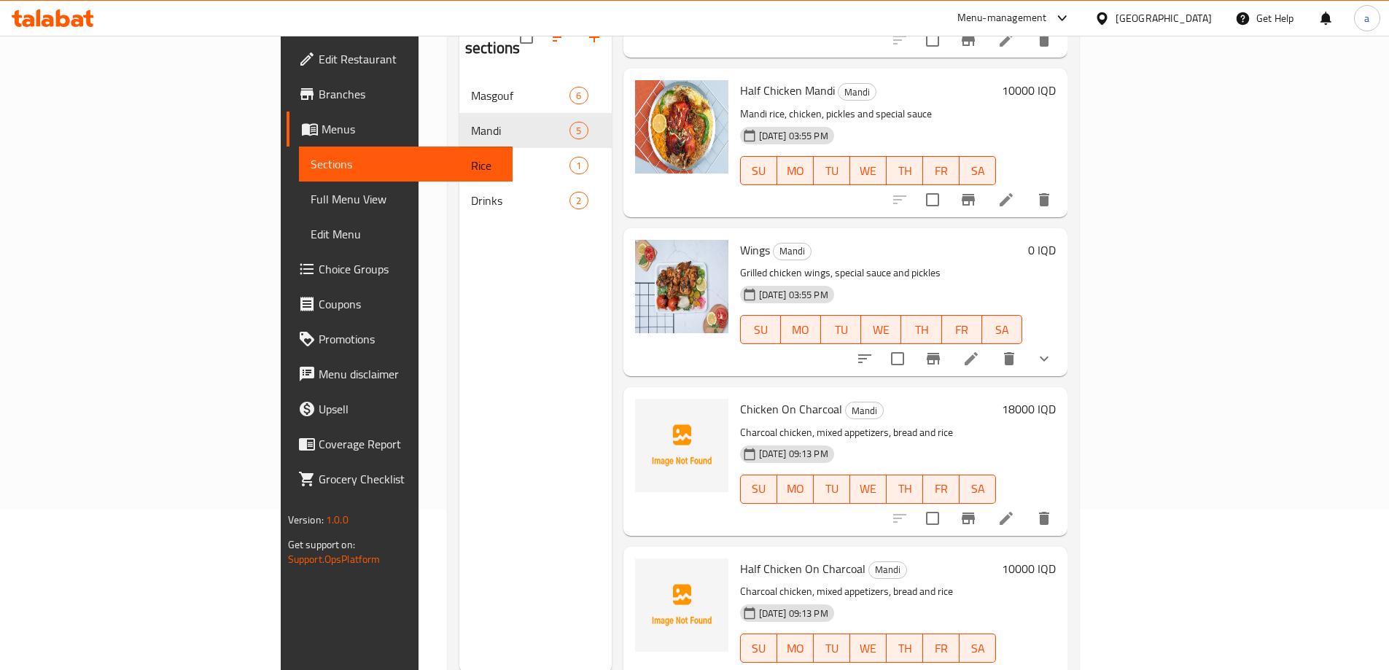
scroll to position [204, 0]
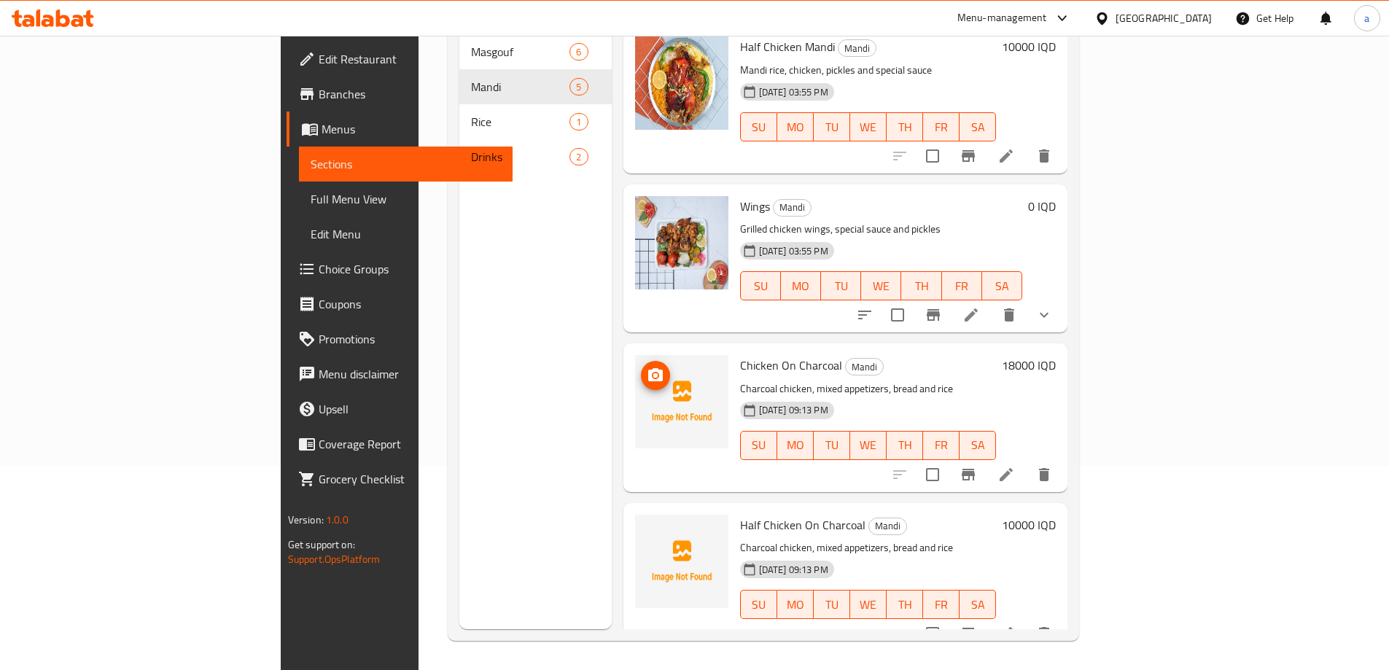
click at [641, 367] on span "upload picture" at bounding box center [655, 376] width 29 height 18
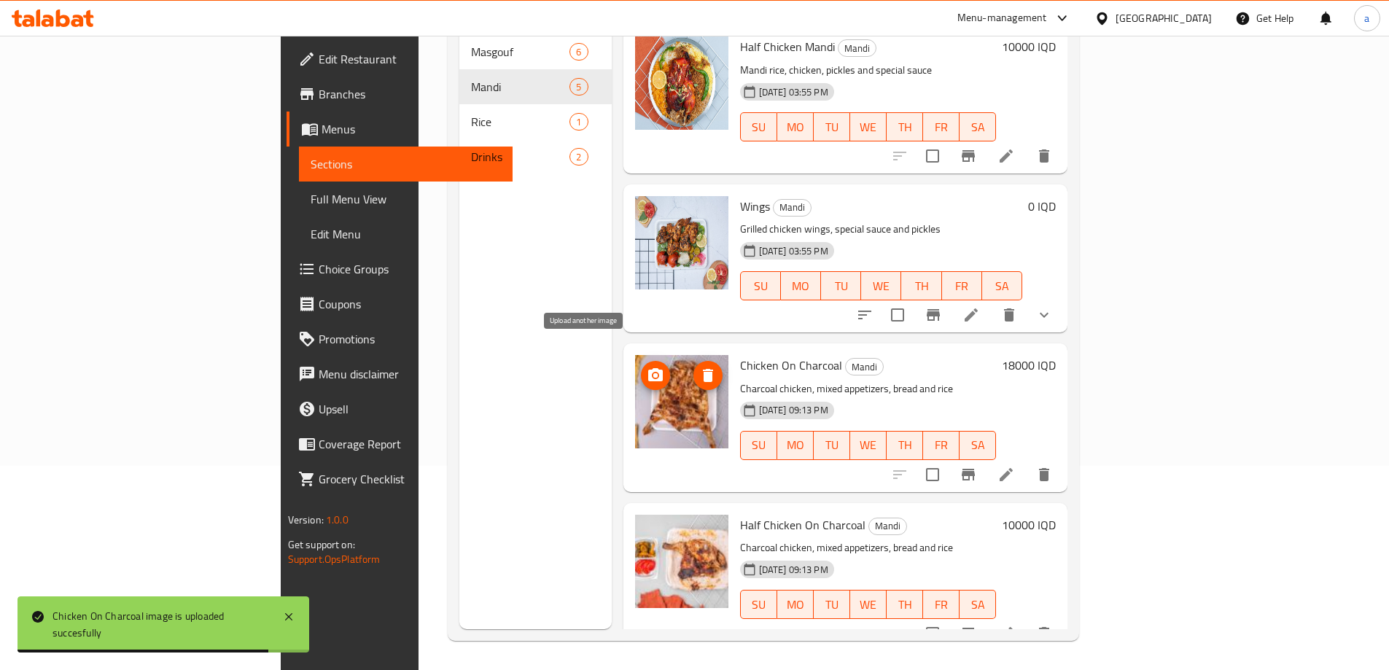
click at [648, 368] on icon "upload picture" at bounding box center [655, 374] width 15 height 13
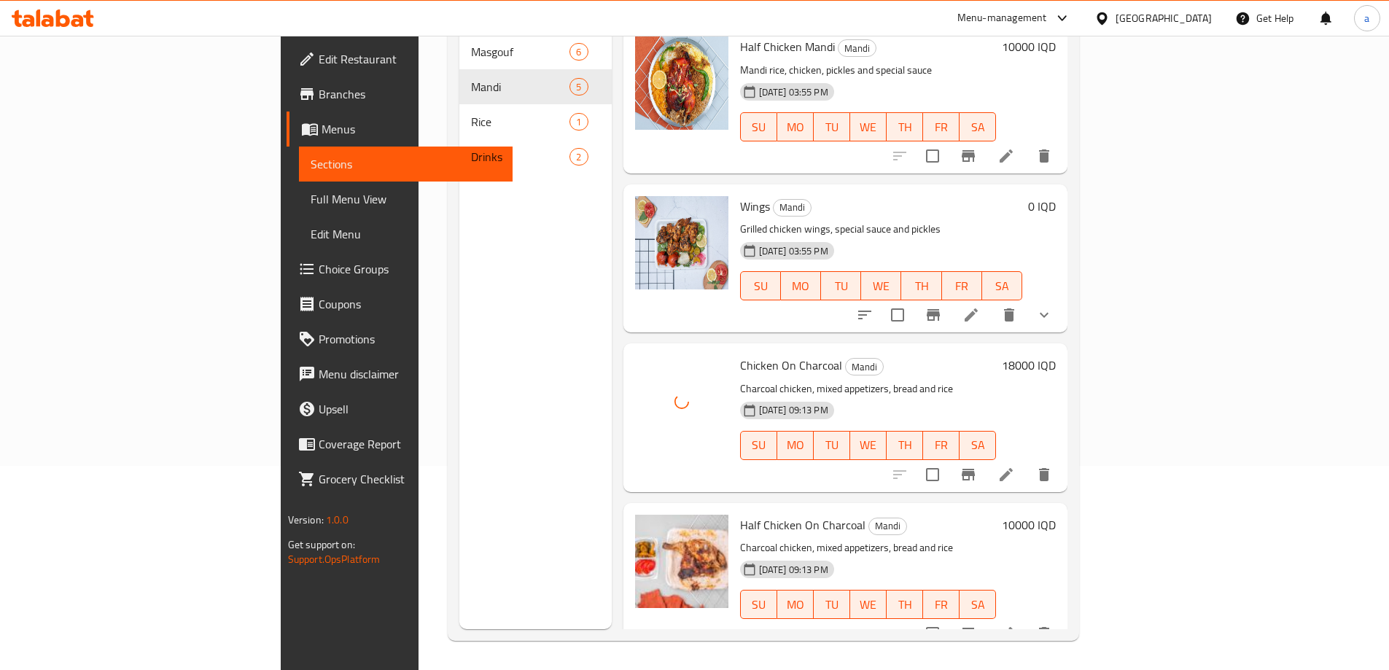
click at [311, 194] on span "Full Menu View" at bounding box center [406, 199] width 190 height 18
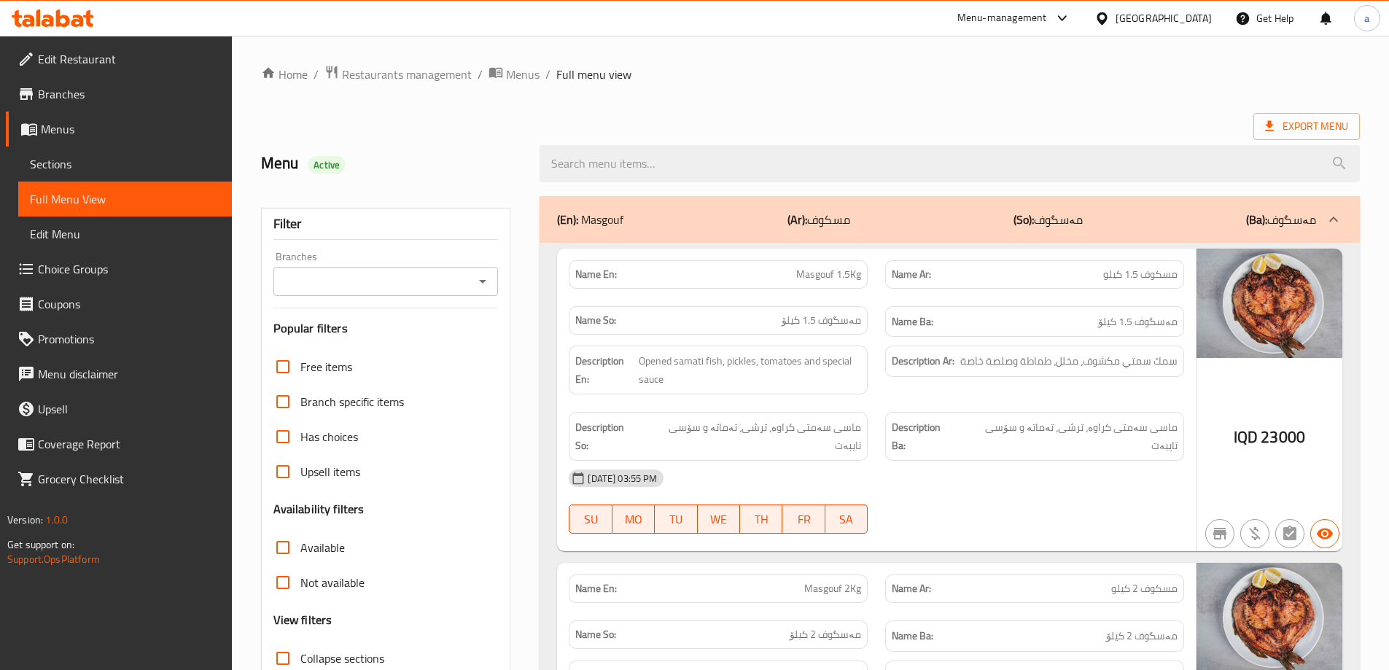
click at [494, 281] on div "Branches" at bounding box center [385, 281] width 225 height 29
click at [485, 282] on icon "Open" at bounding box center [483, 282] width 18 height 18
click at [485, 282] on icon "Open" at bounding box center [482, 282] width 7 height 4
click at [489, 281] on icon "Open" at bounding box center [483, 282] width 18 height 18
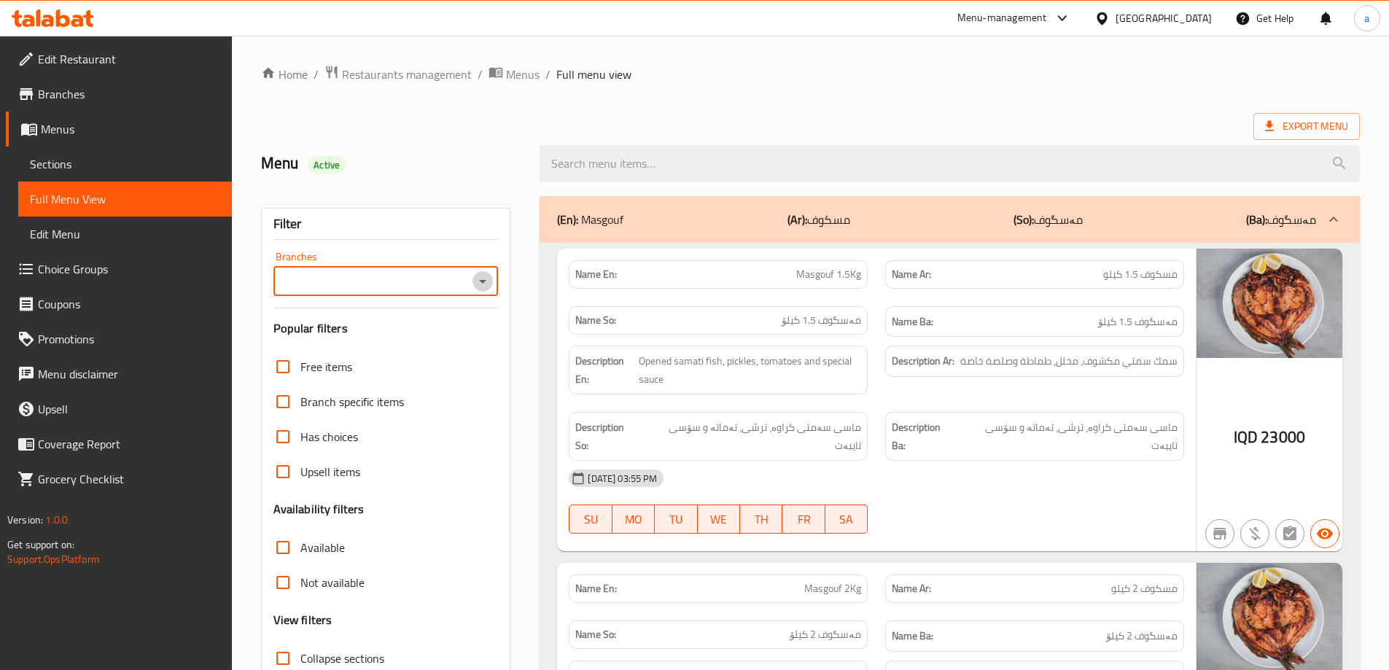
click at [484, 282] on icon "Open" at bounding box center [482, 282] width 7 height 4
click at [483, 280] on icon "Open" at bounding box center [482, 282] width 7 height 4
click at [431, 345] on span "Maskuf Barakat Al Zahra, Al Ashar" at bounding box center [370, 344] width 172 height 18
type input "Maskuf Barakat Al Zahra, Al Ashar"
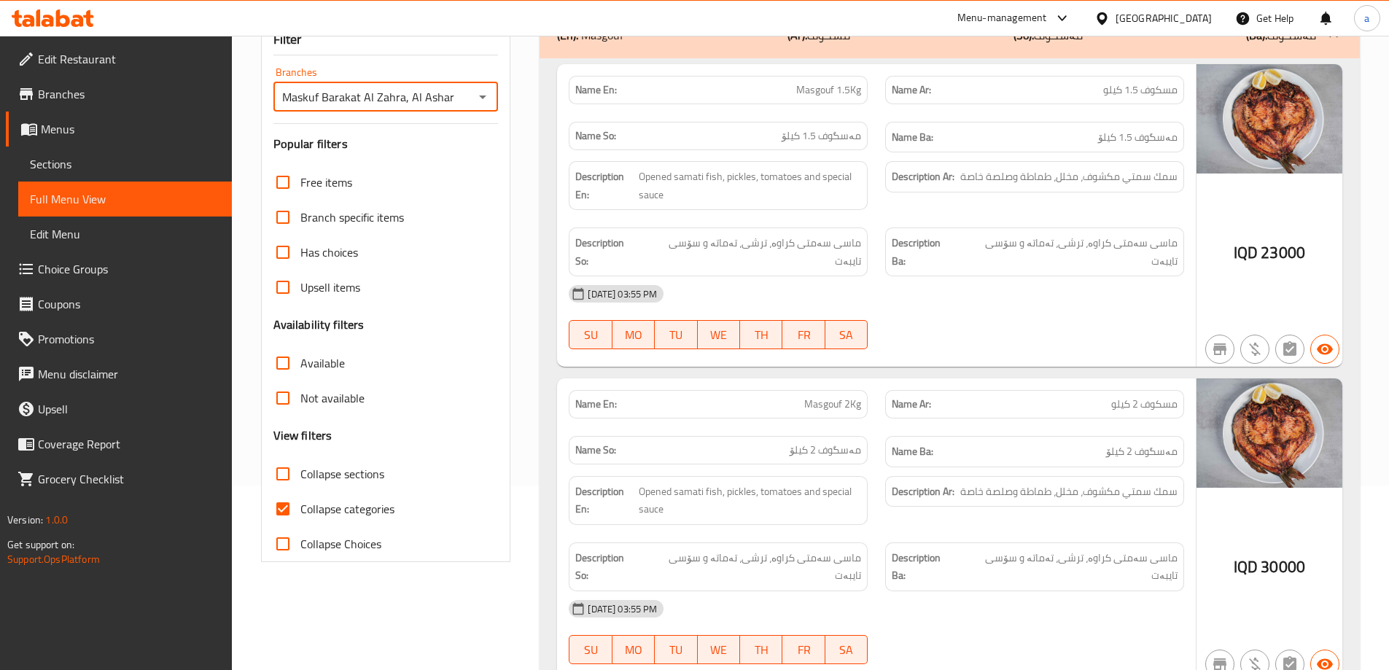
scroll to position [195, 0]
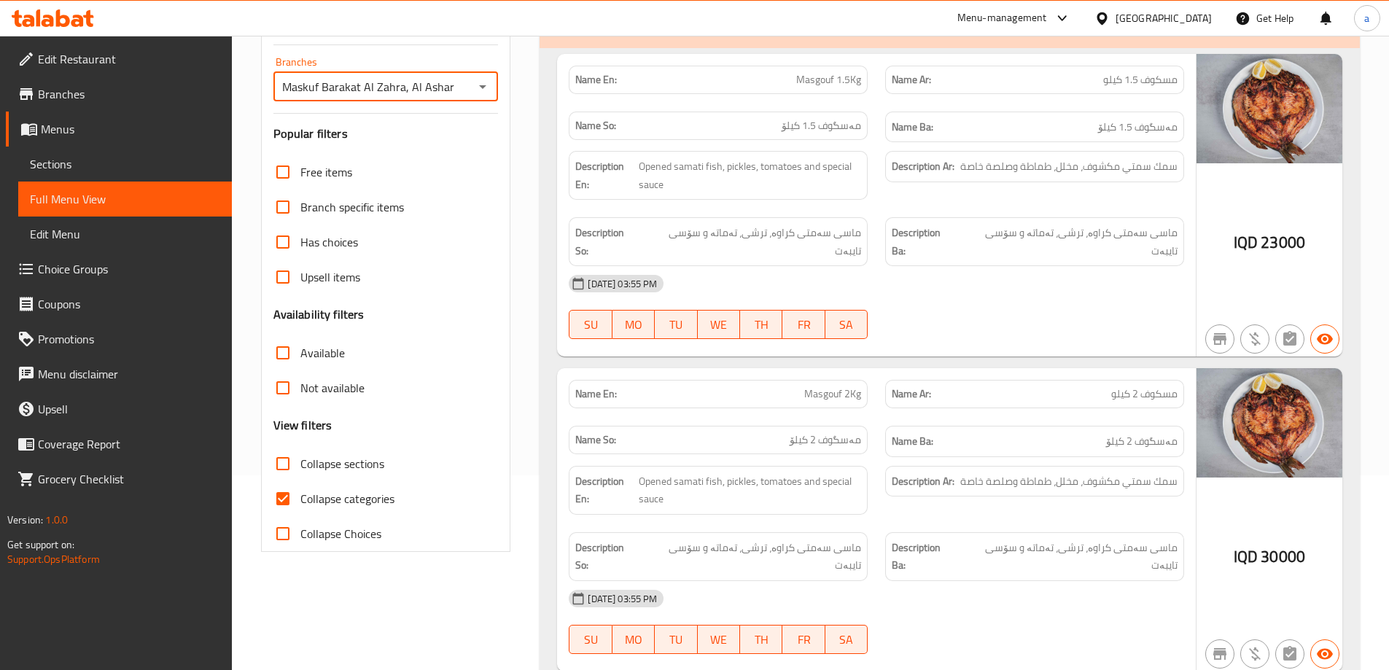
click at [291, 459] on input "Collapse sections" at bounding box center [282, 463] width 35 height 35
click at [292, 459] on input "Collapse sections" at bounding box center [282, 463] width 35 height 35
checkbox input "true"
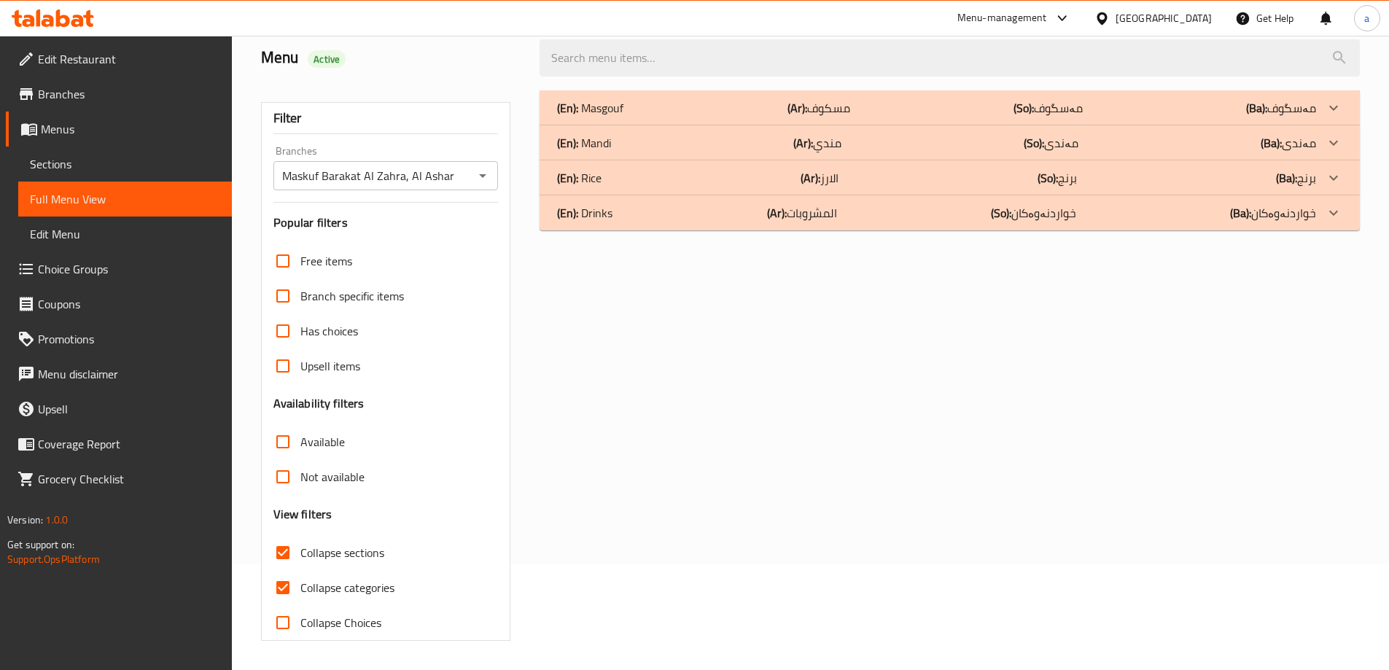
click at [282, 493] on div "Free items Branch specific items Has choices Upsell items Availability filters …" at bounding box center [385, 442] width 225 height 397
click at [848, 117] on div "(En): Mandi (Ar): مندي (So): مەندی (Ba): مەندی" at bounding box center [936, 108] width 759 height 18
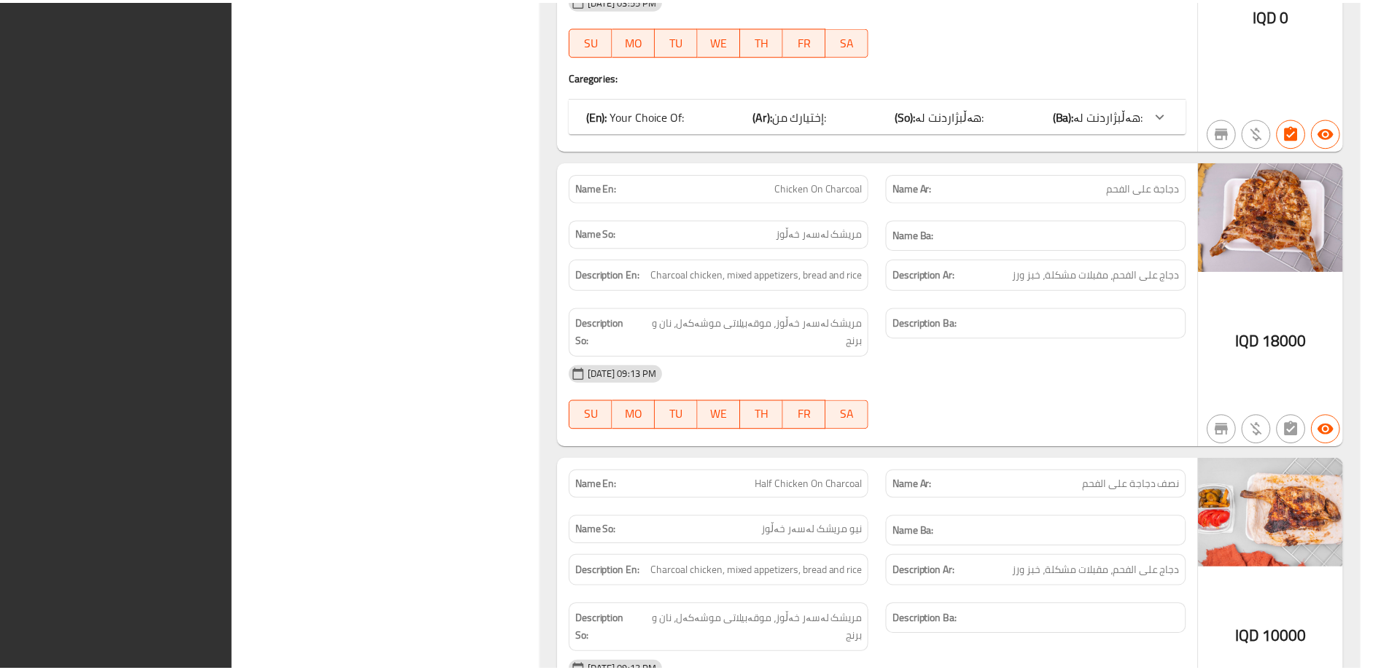
scroll to position [1225, 0]
